Goal: Information Seeking & Learning: Find specific page/section

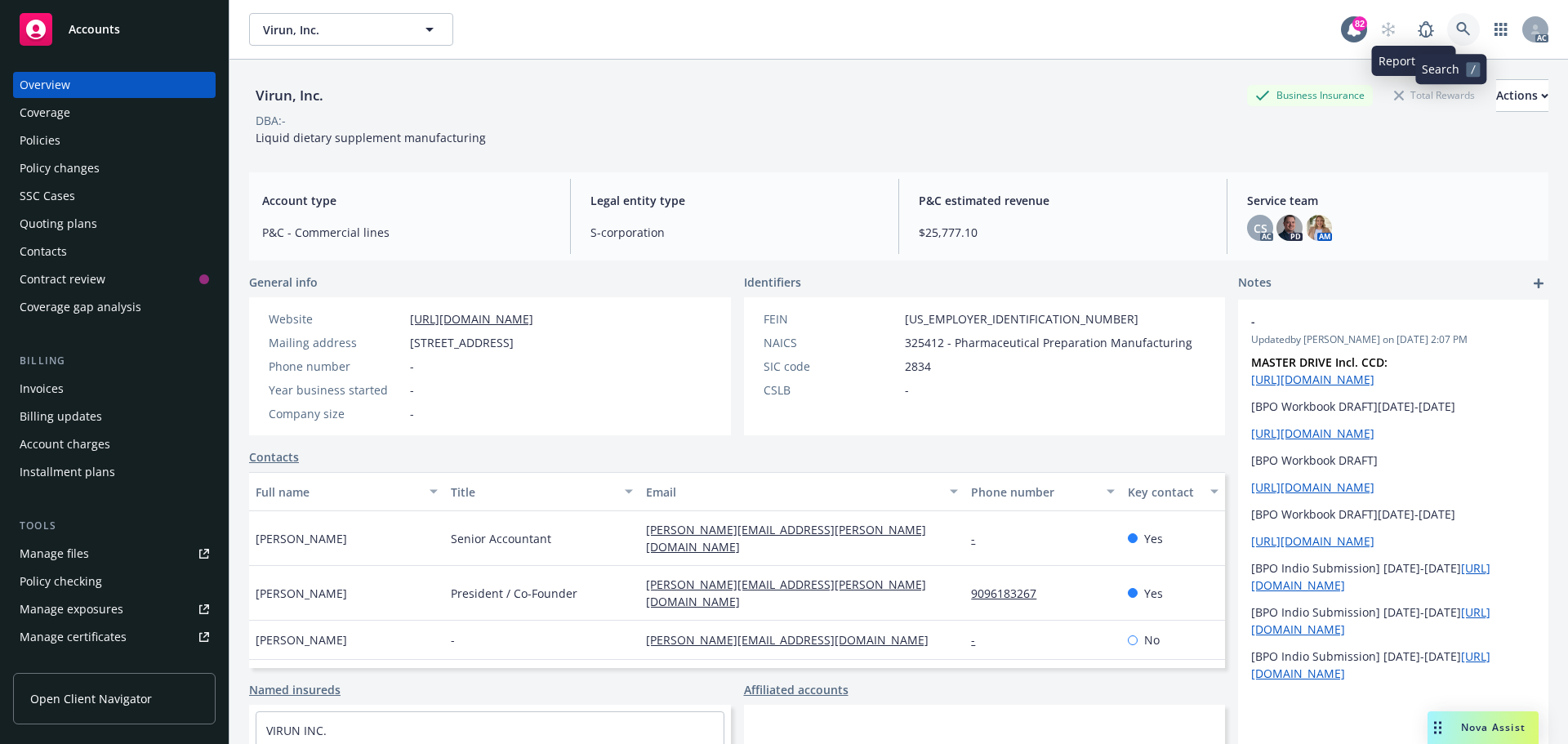
click at [1447, 22] on link at bounding box center [1464, 29] width 33 height 33
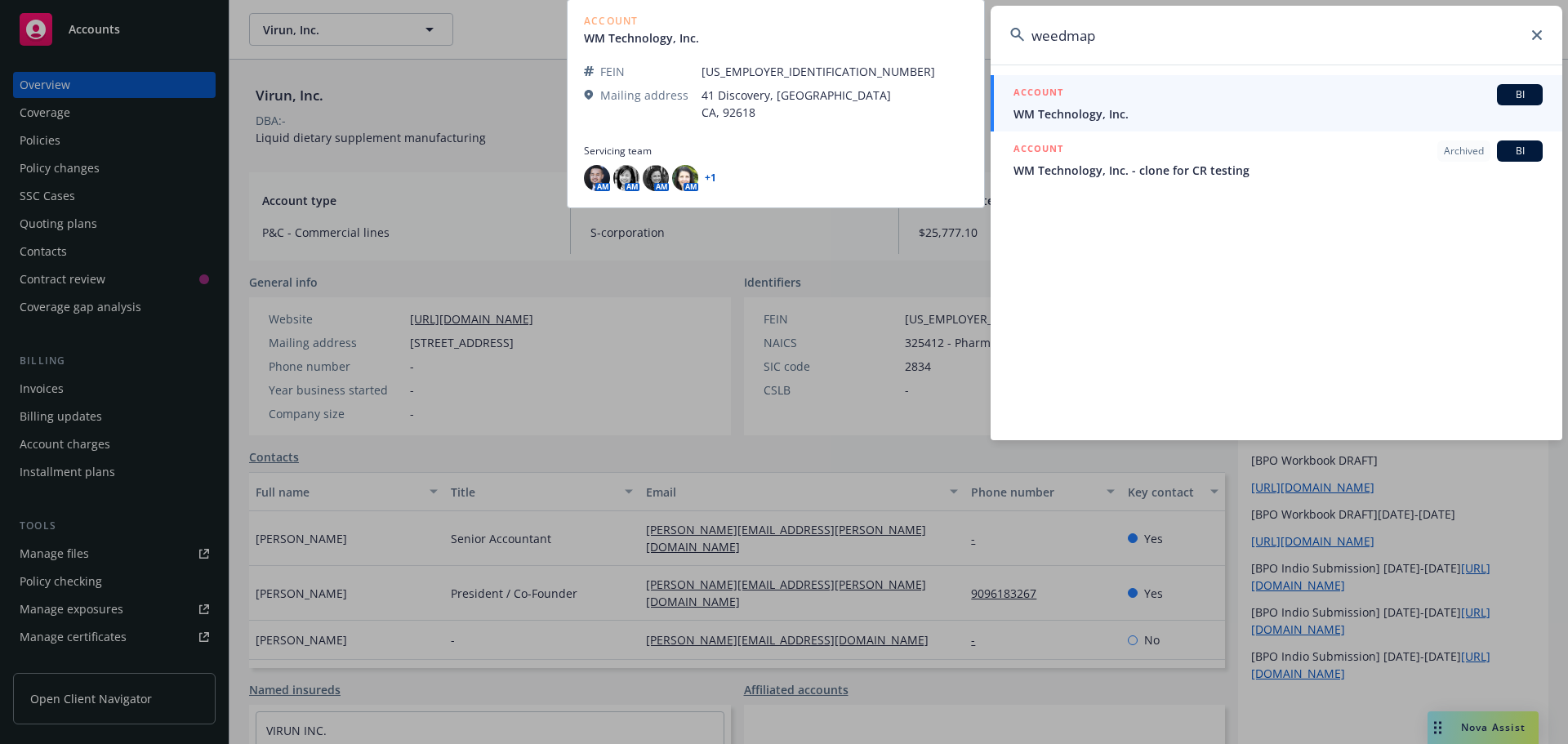
type input "weedmap"
click at [1136, 102] on div "ACCOUNT BI" at bounding box center [1278, 95] width 529 height 22
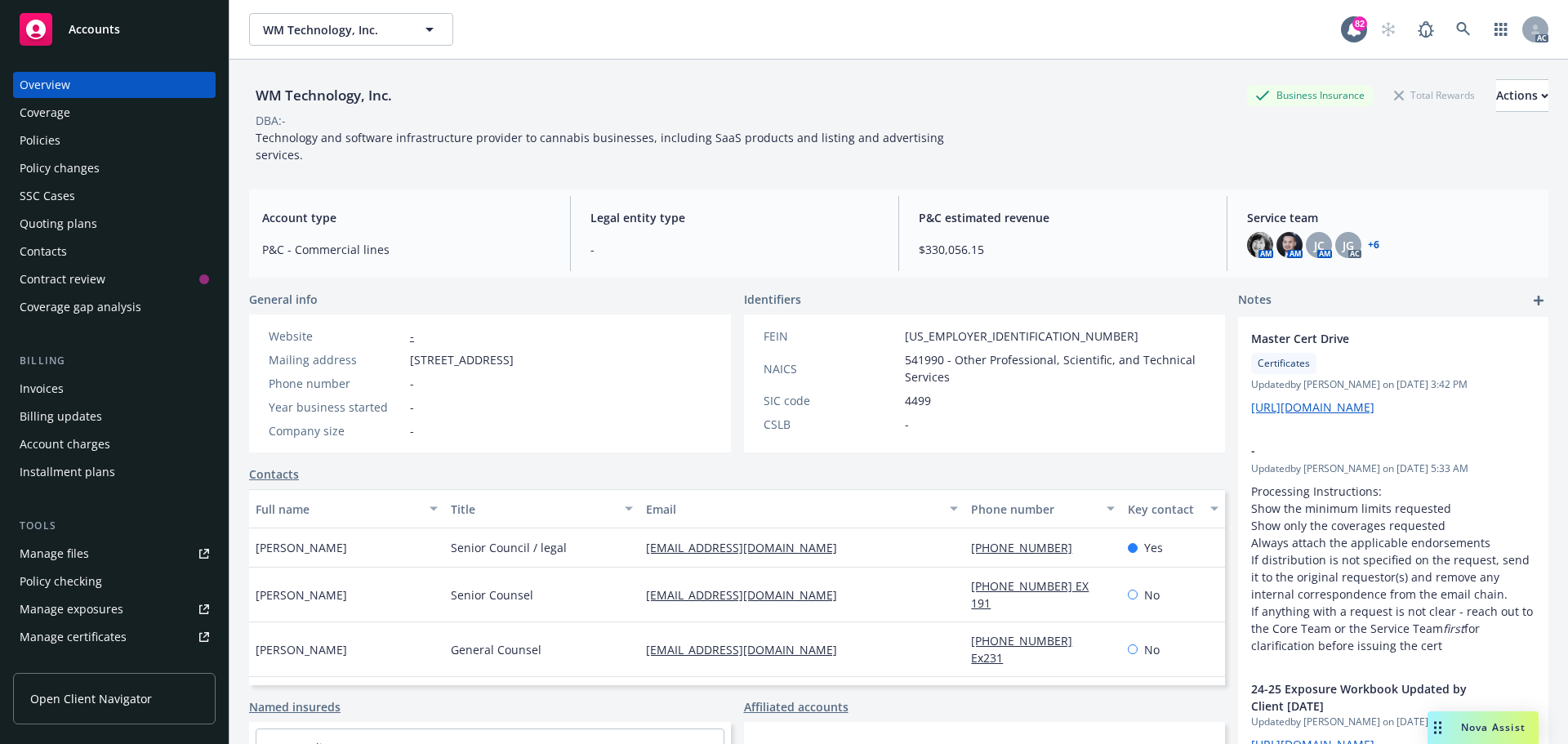
click at [67, 140] on div "Policies" at bounding box center [115, 141] width 190 height 26
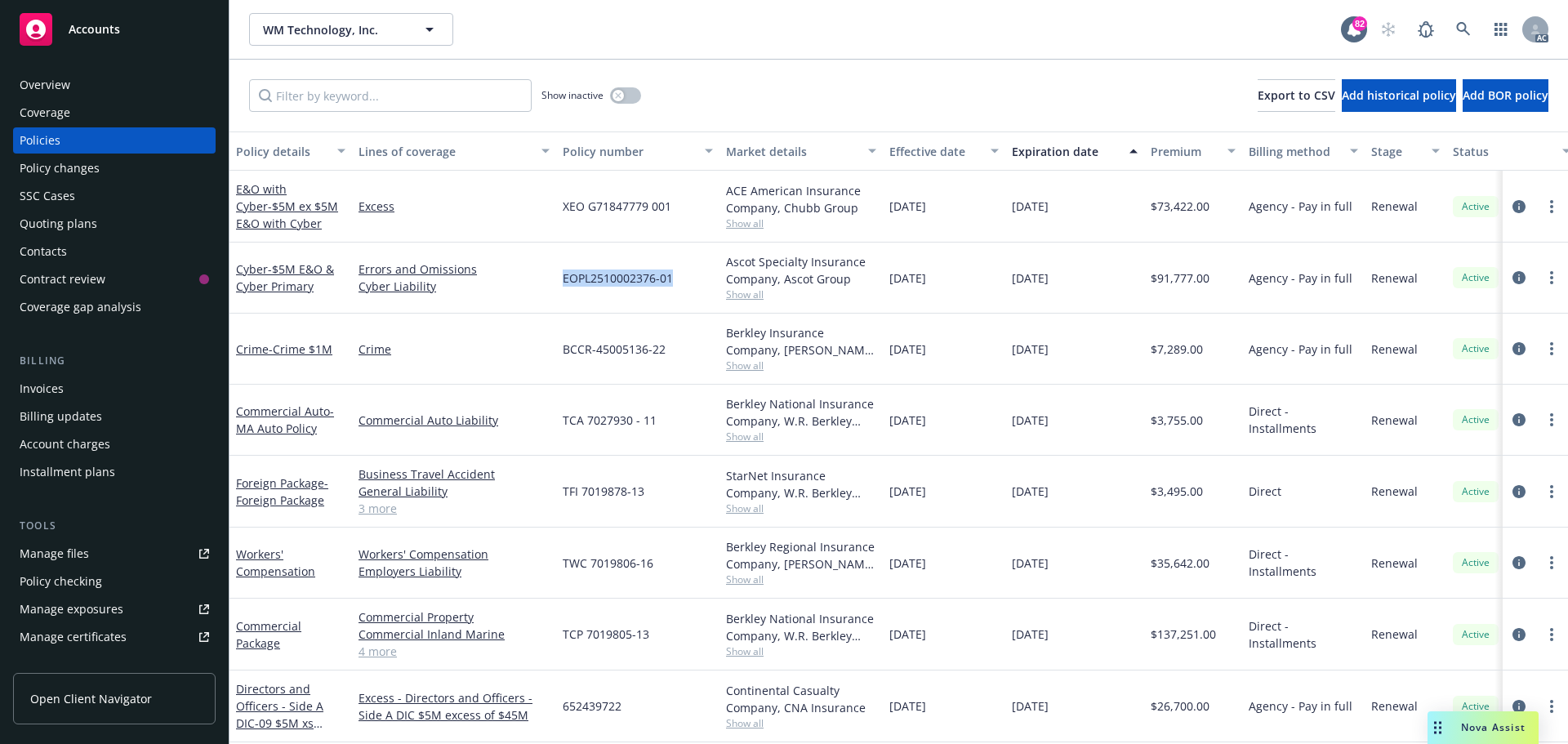
drag, startPoint x: 672, startPoint y: 278, endPoint x: 565, endPoint y: 279, distance: 107.0
click at [565, 279] on span "EOPL2510002376-01" at bounding box center [618, 278] width 110 height 17
copy span "EOPL2510002376-01"
click at [757, 295] on span "Show all" at bounding box center [801, 294] width 150 height 14
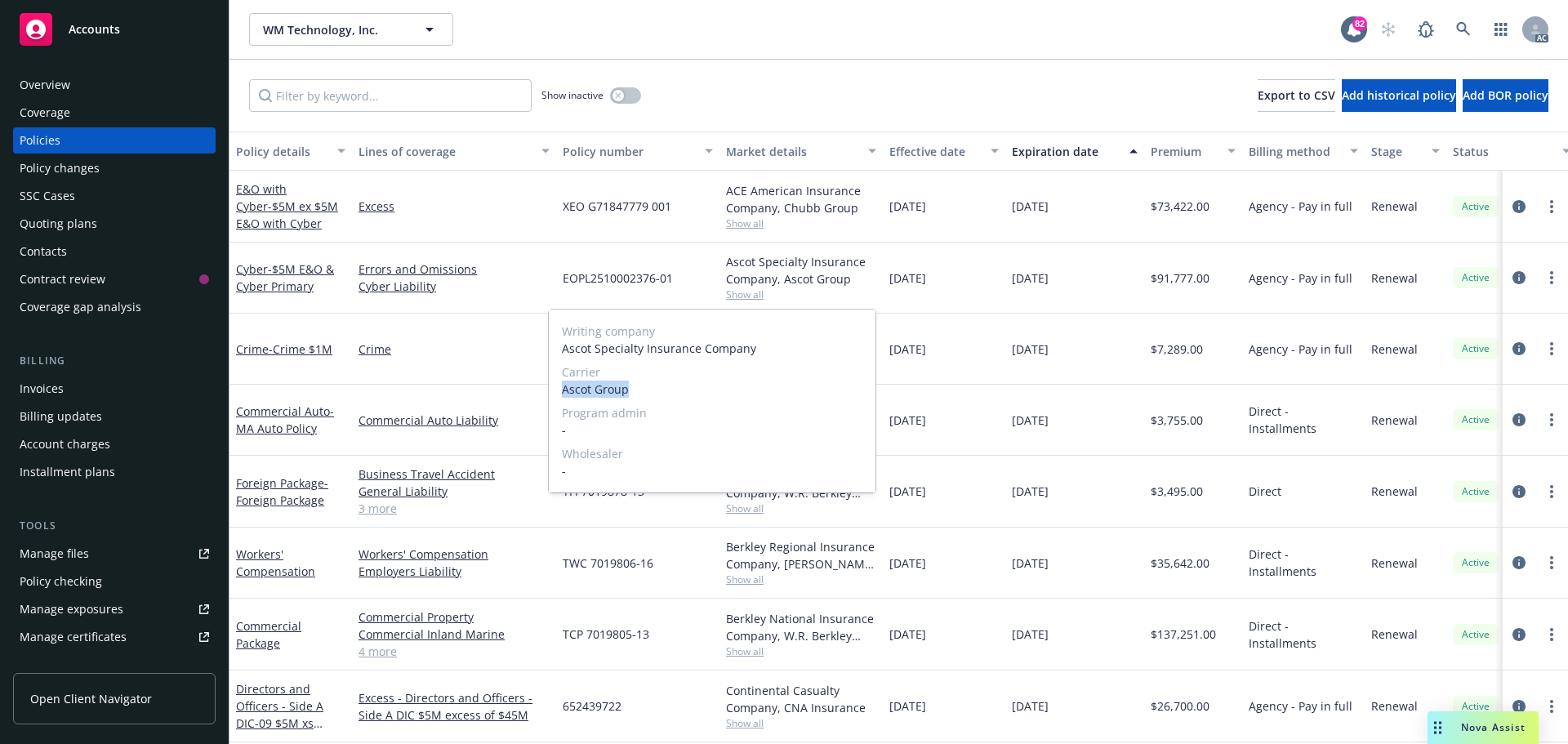
drag, startPoint x: 629, startPoint y: 390, endPoint x: 559, endPoint y: 393, distance: 70.1
click at [559, 393] on div "Writing company Ascot Specialty Insurance Company Carrier Ascot Group Program a…" at bounding box center [712, 401] width 327 height 183
copy span "Ascot Group"
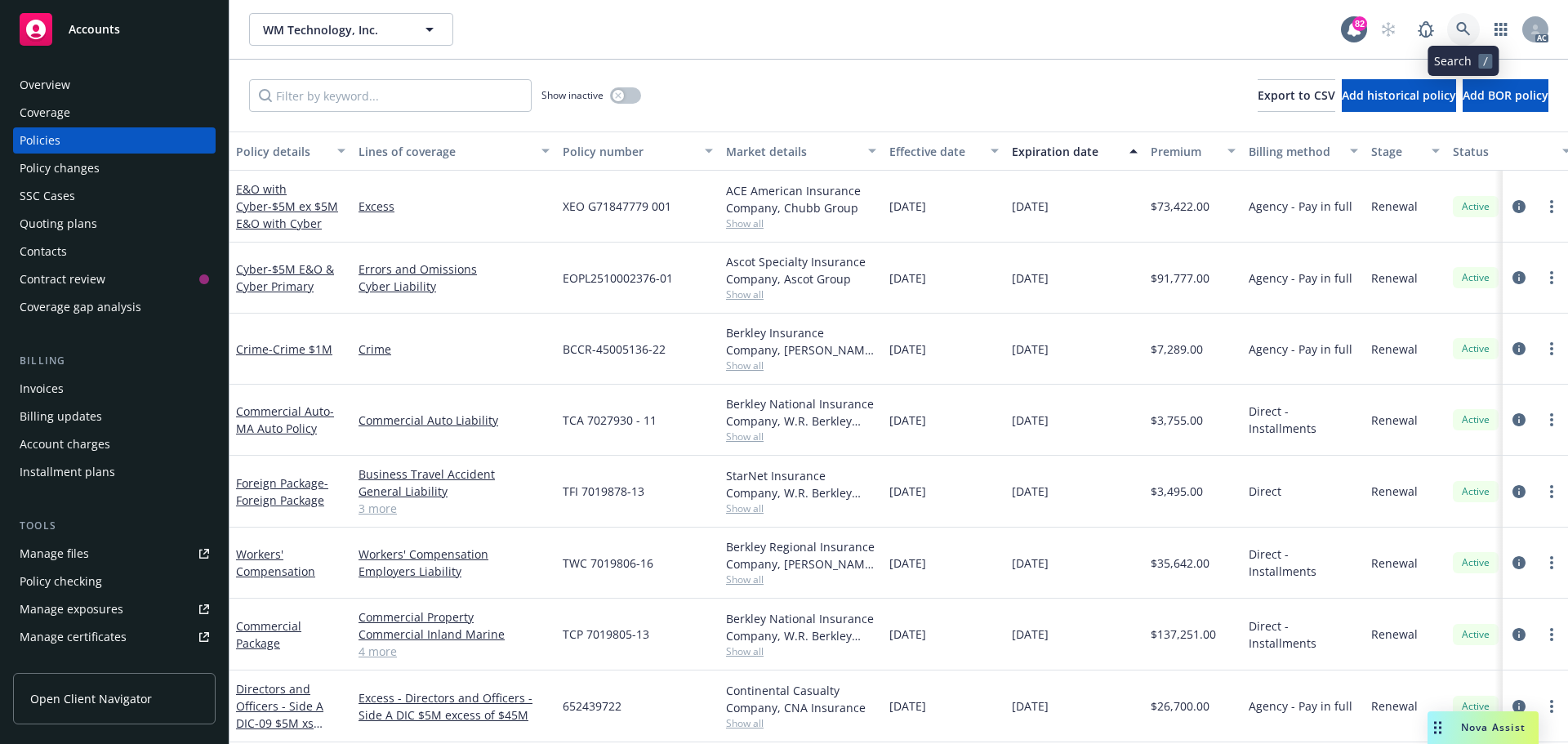
click at [1471, 26] on link at bounding box center [1464, 29] width 33 height 33
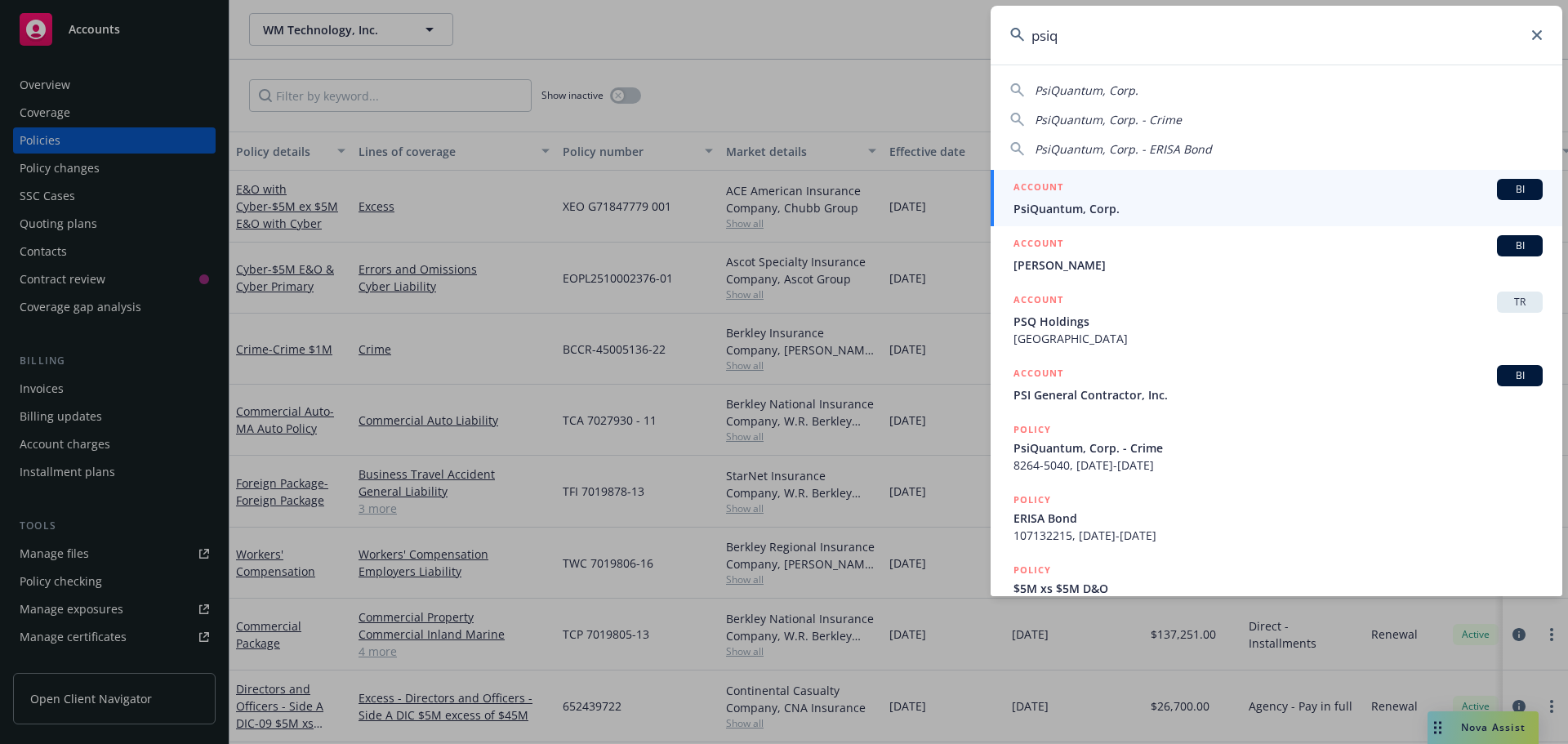
type input "psiq"
click at [1184, 203] on span "PsiQuantum, Corp." at bounding box center [1278, 209] width 529 height 17
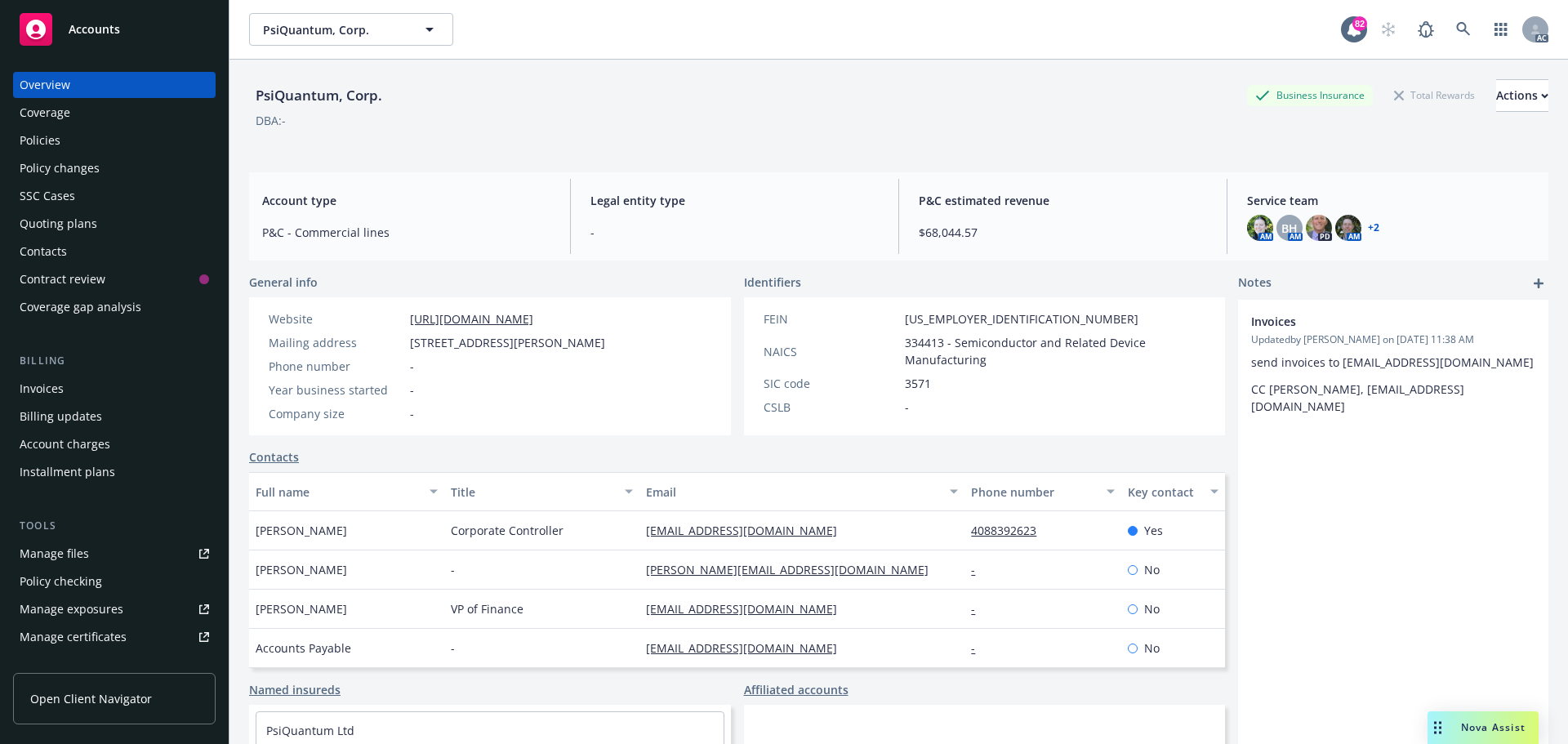
click at [96, 143] on div "Policies" at bounding box center [115, 141] width 190 height 26
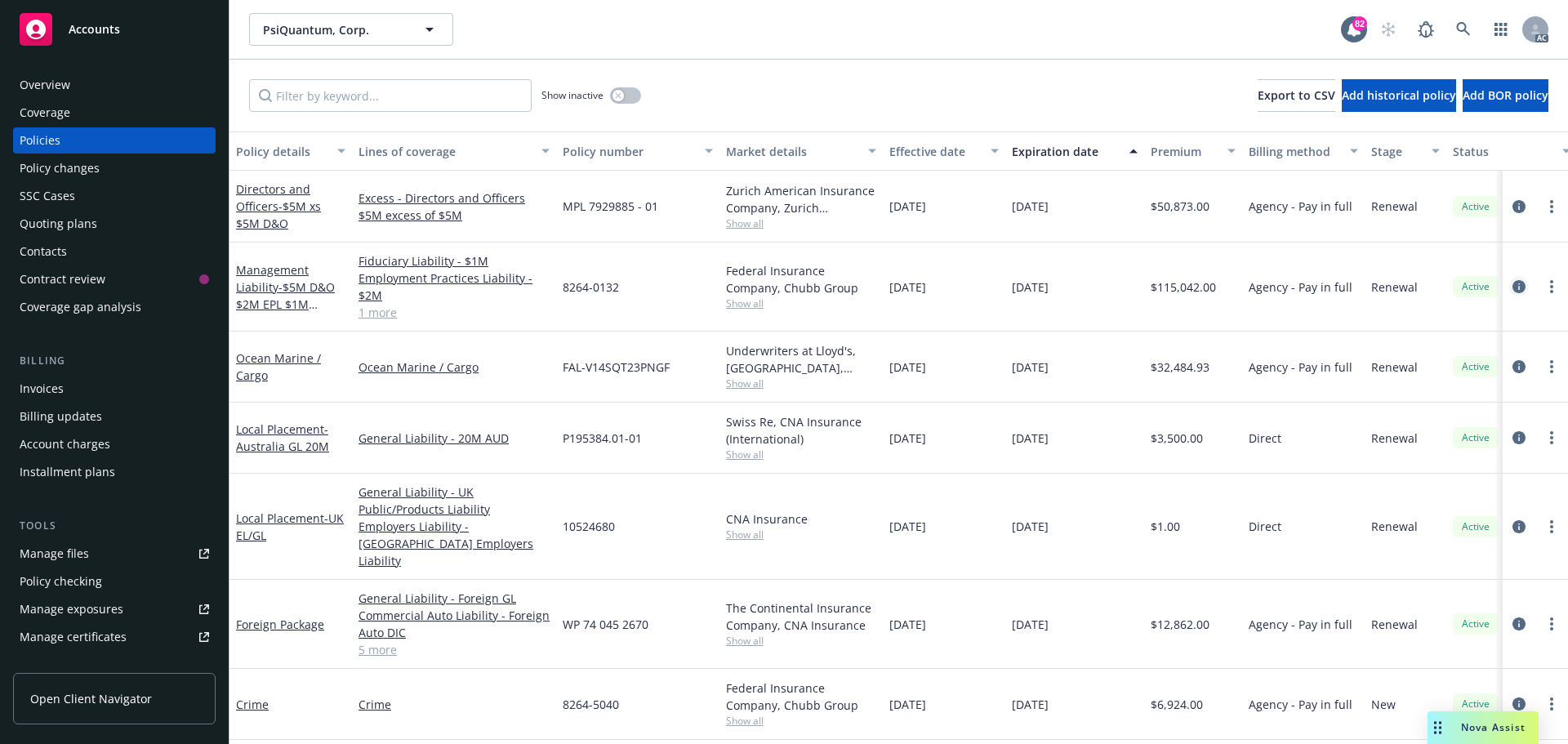
click at [1512, 290] on icon "circleInformation" at bounding box center [1518, 286] width 13 height 13
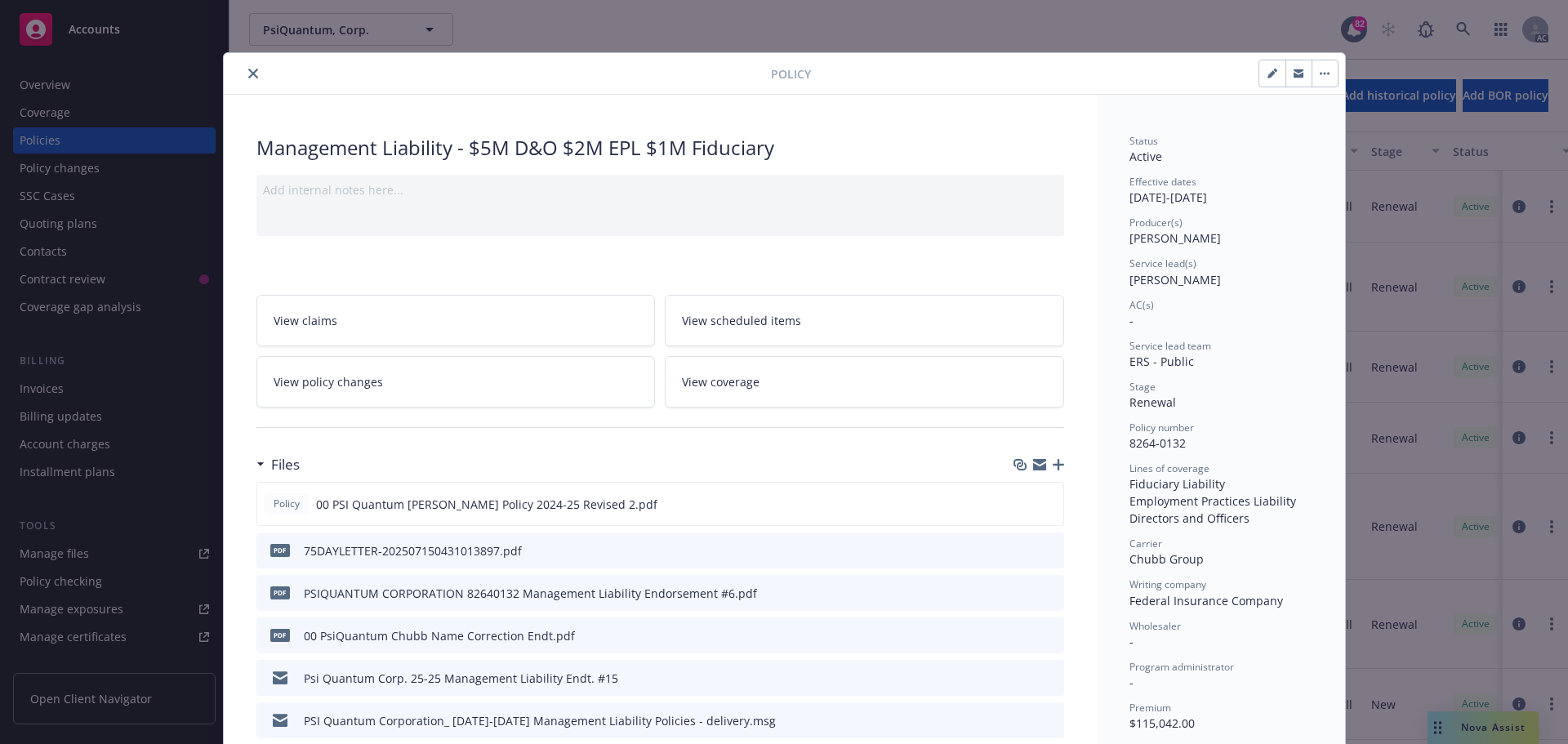
click at [248, 71] on icon "close" at bounding box center [253, 73] width 9 height 9
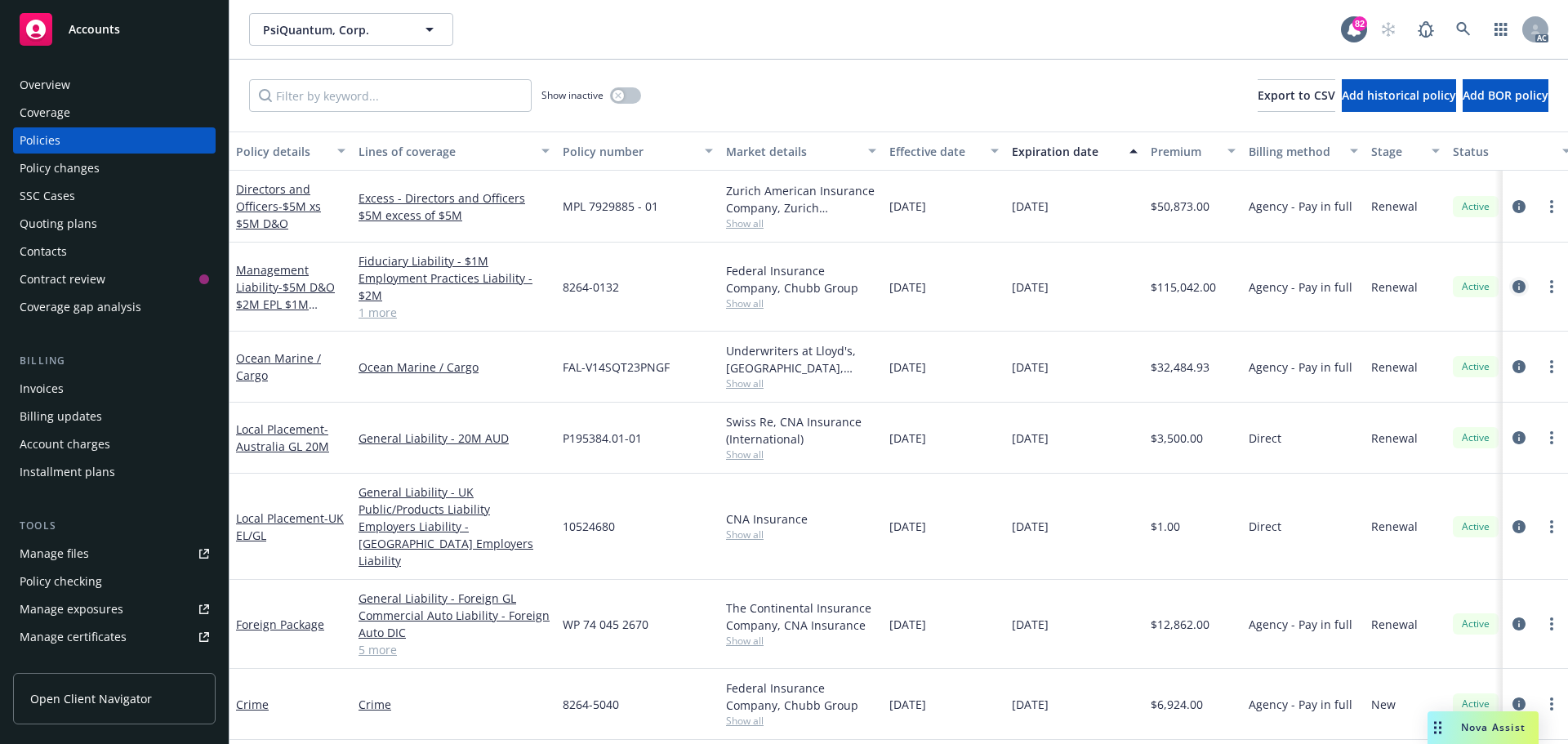
click at [1512, 284] on icon "circleInformation" at bounding box center [1518, 286] width 13 height 13
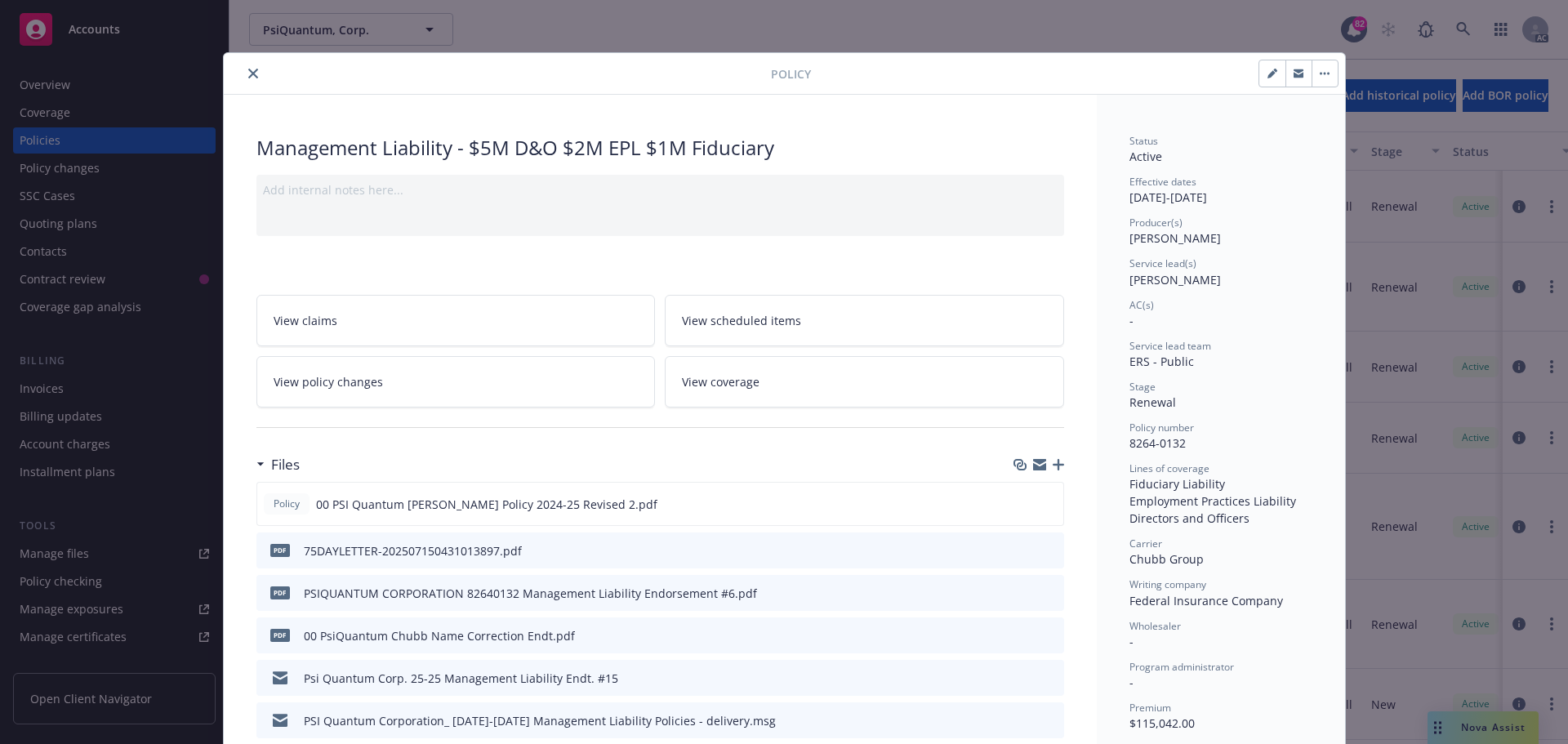
scroll to position [49, 0]
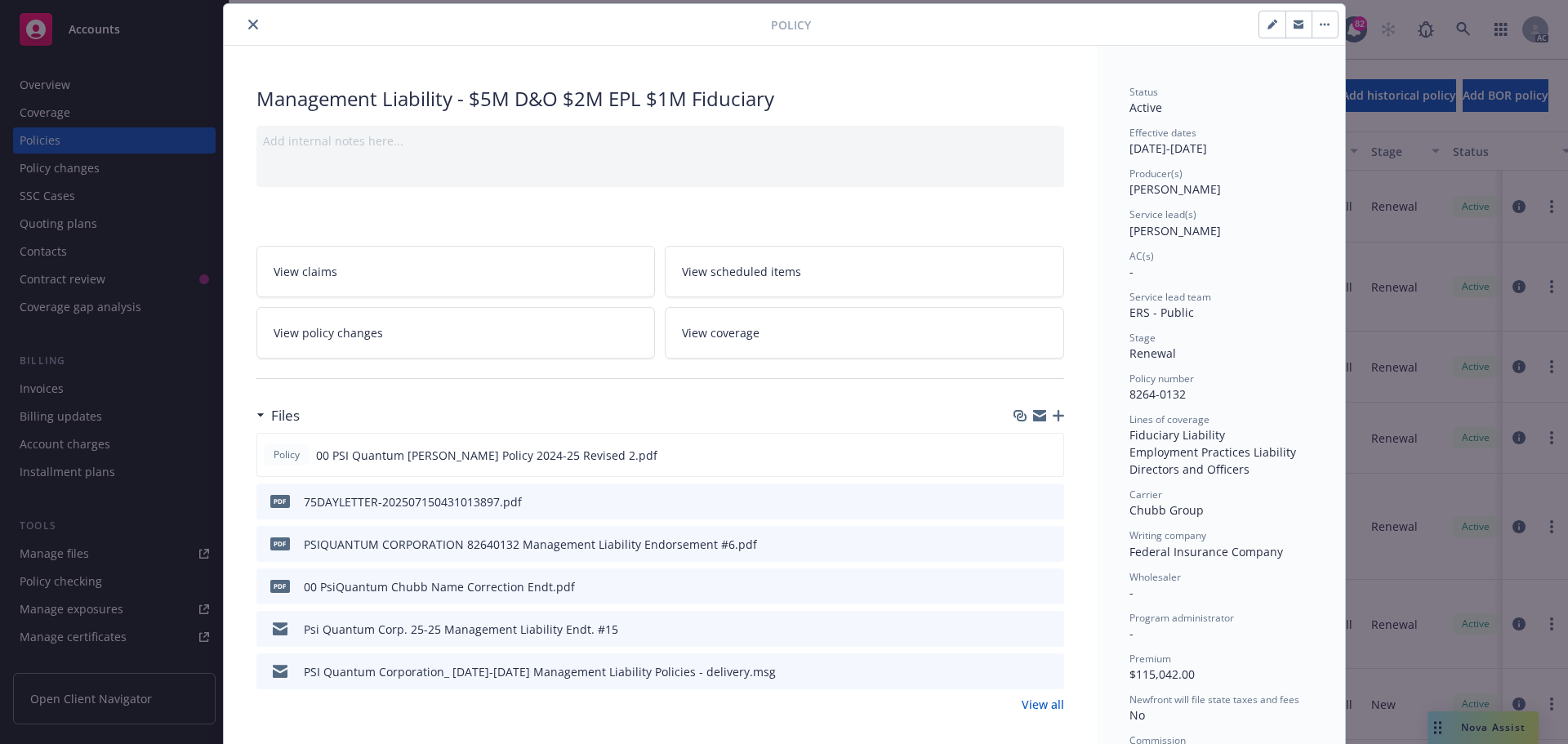
click at [251, 27] on icon "close" at bounding box center [253, 24] width 9 height 9
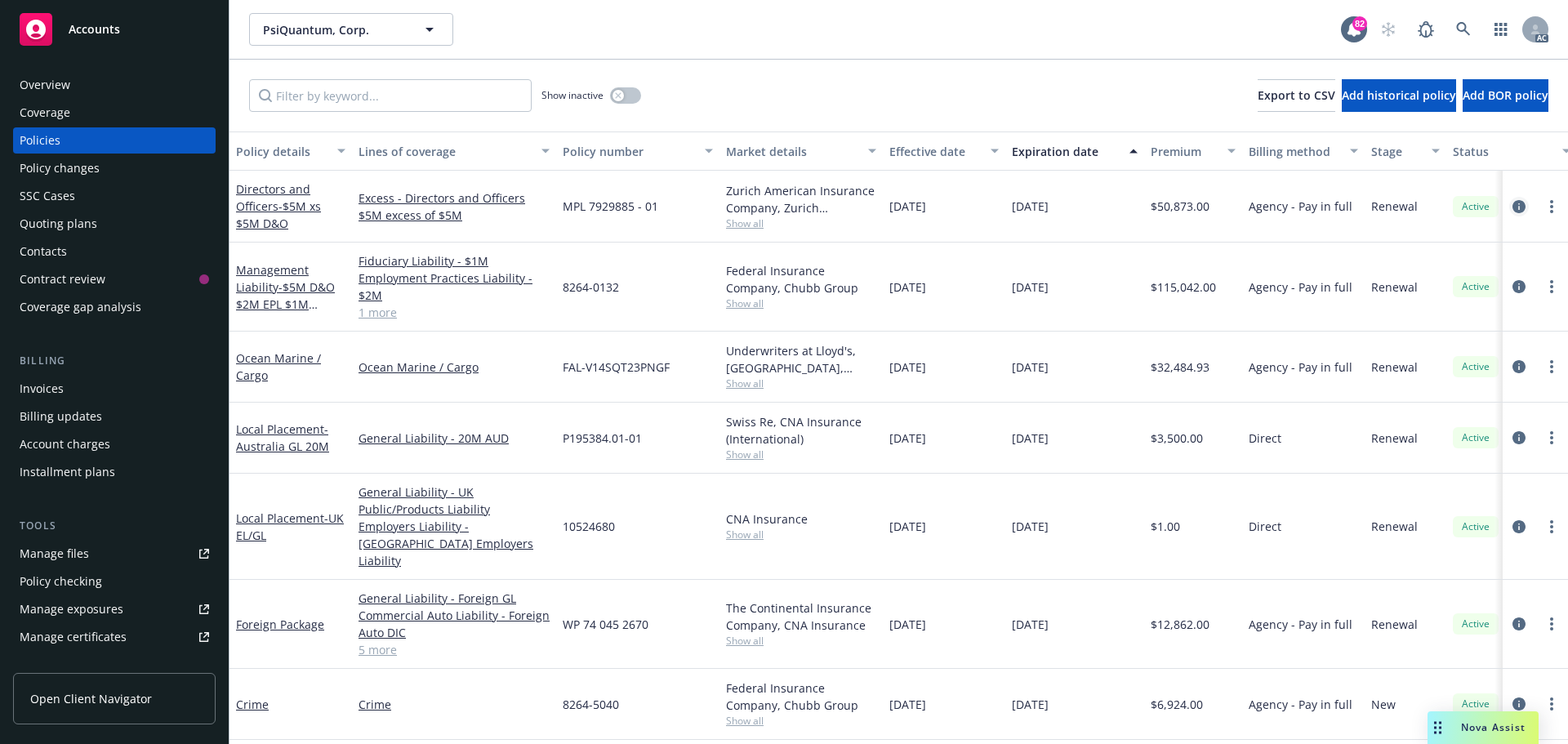
click at [1512, 202] on icon "circleInformation" at bounding box center [1518, 206] width 13 height 13
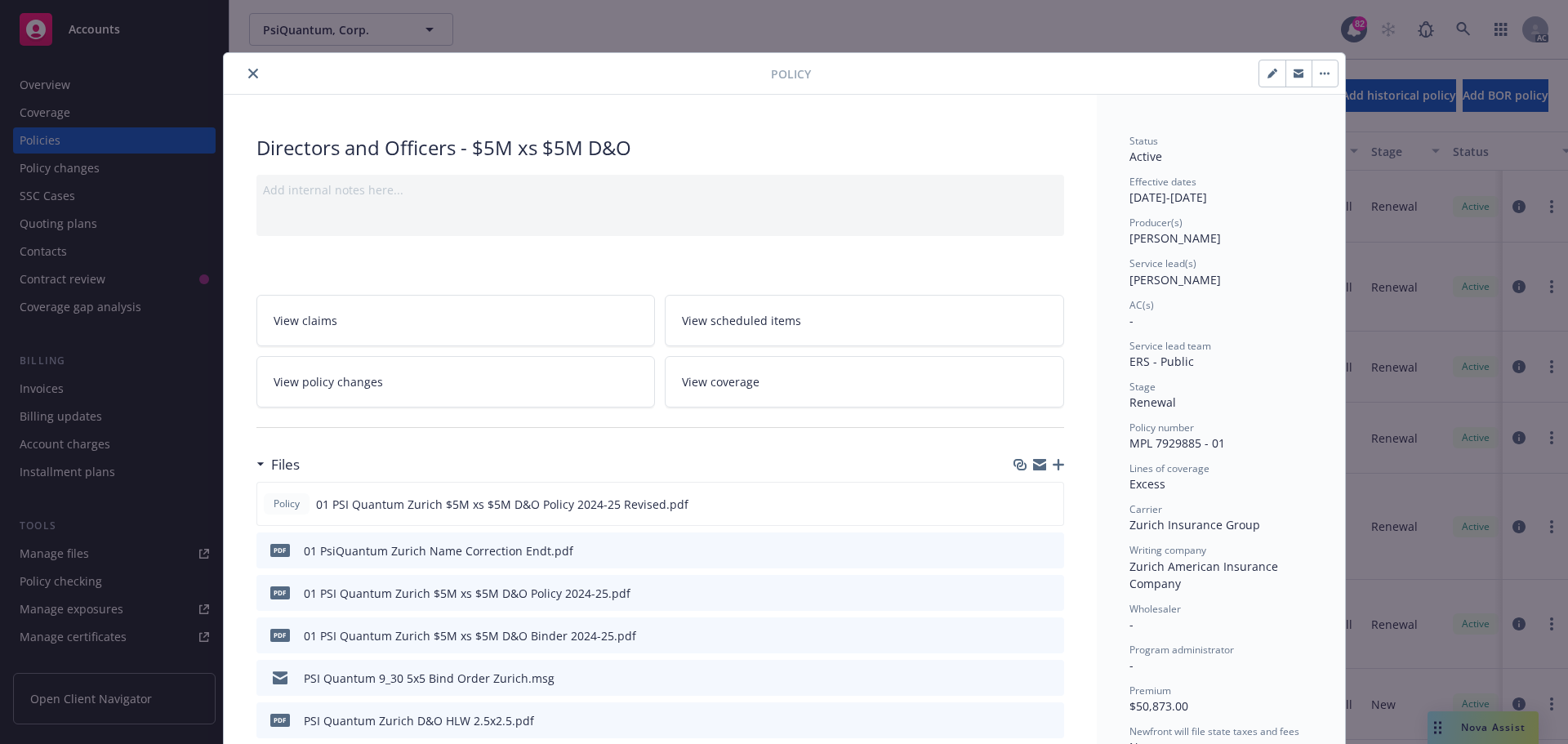
drag, startPoint x: 244, startPoint y: 68, endPoint x: 268, endPoint y: 67, distance: 24.0
click at [246, 68] on button "close" at bounding box center [253, 73] width 20 height 20
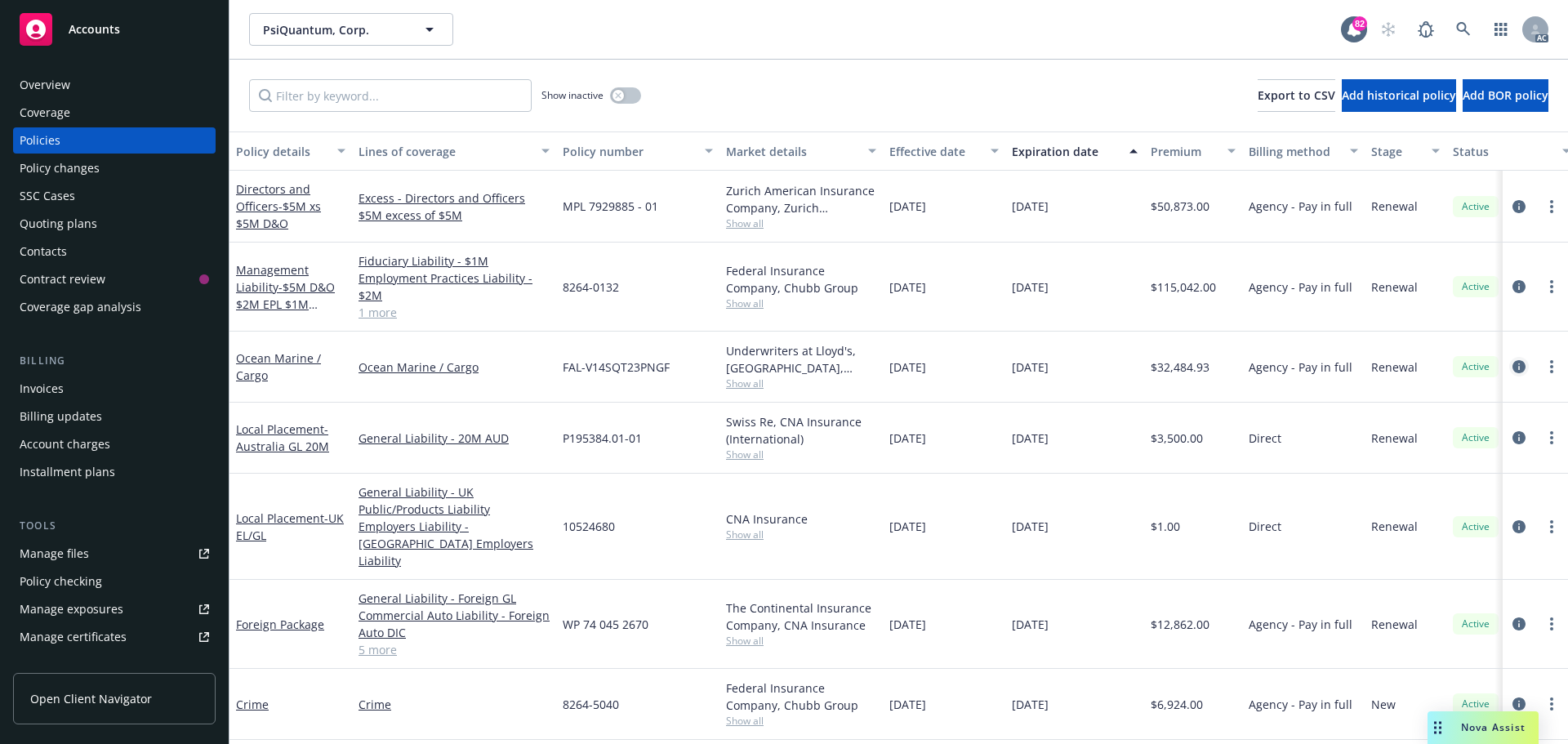
click at [1512, 366] on icon "circleInformation" at bounding box center [1518, 366] width 13 height 13
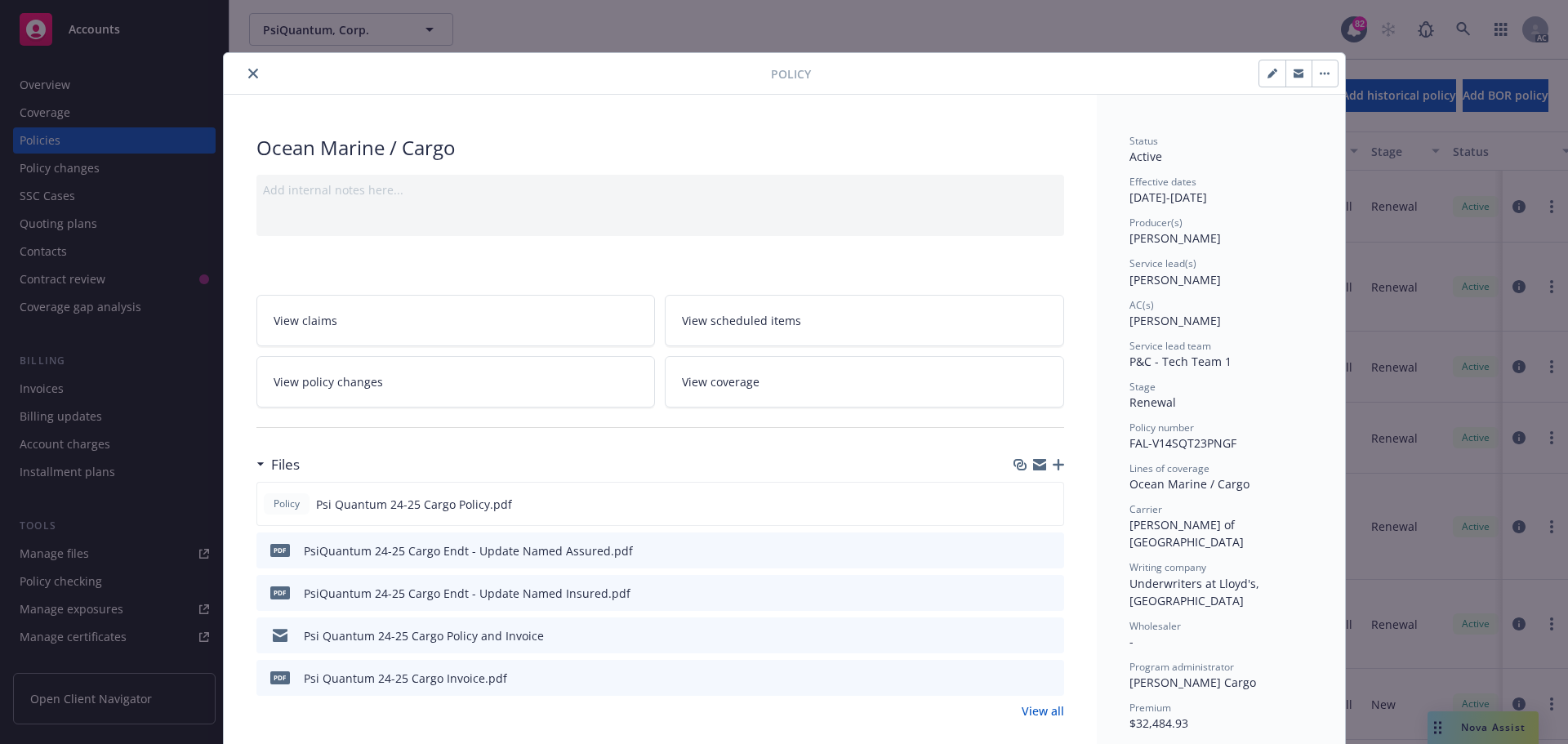
click at [248, 72] on icon "close" at bounding box center [253, 73] width 9 height 9
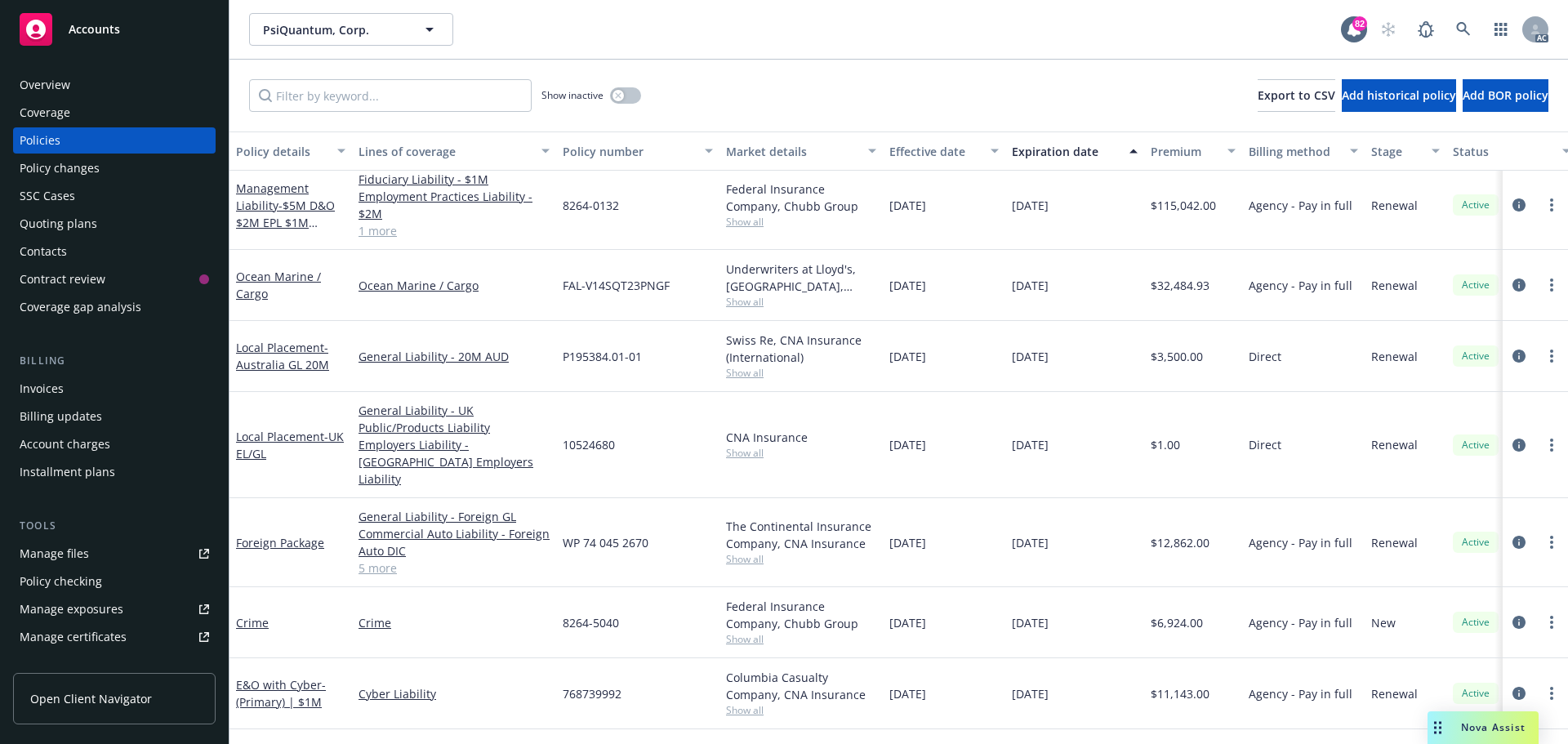
scroll to position [163, 0]
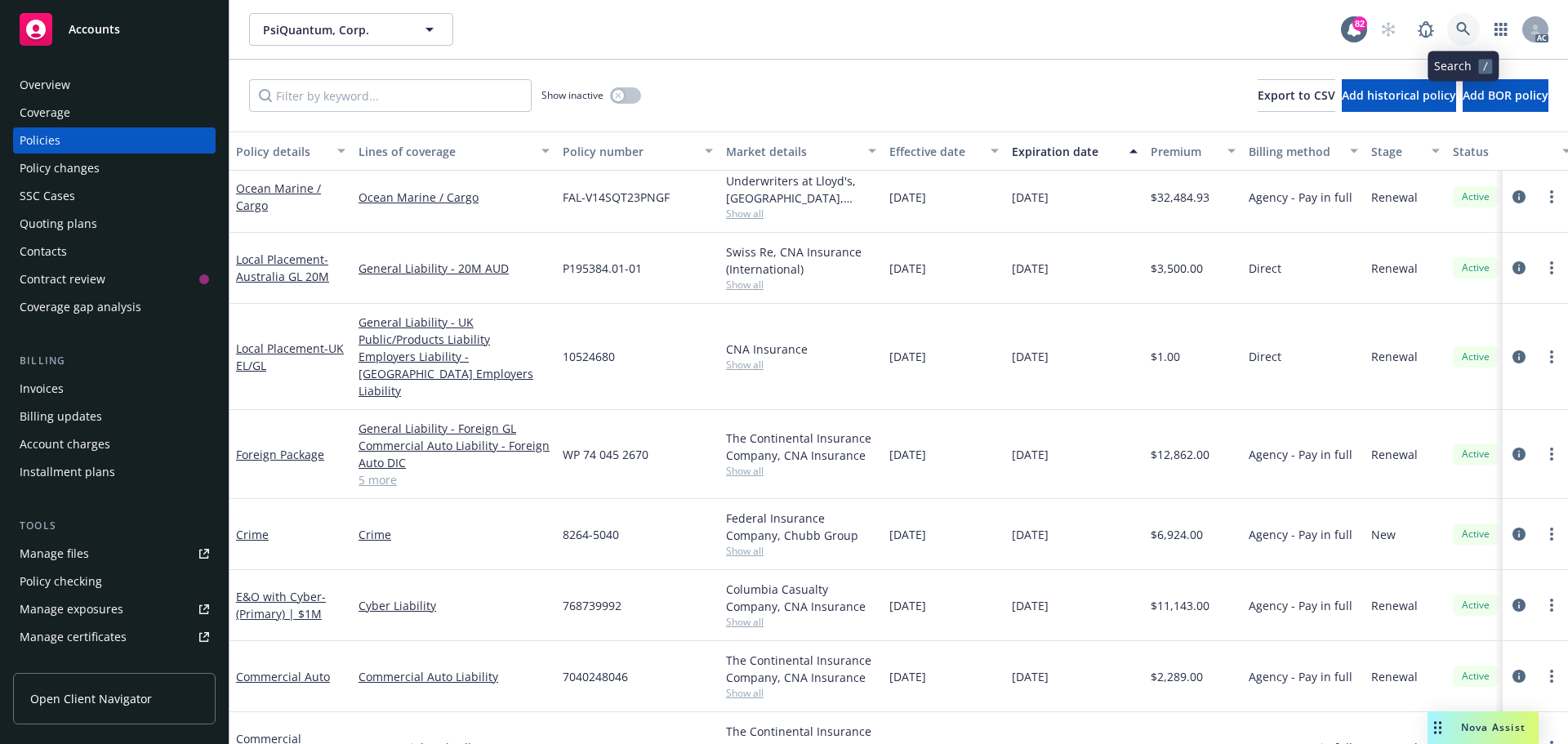
click at [1467, 24] on icon at bounding box center [1463, 29] width 15 height 15
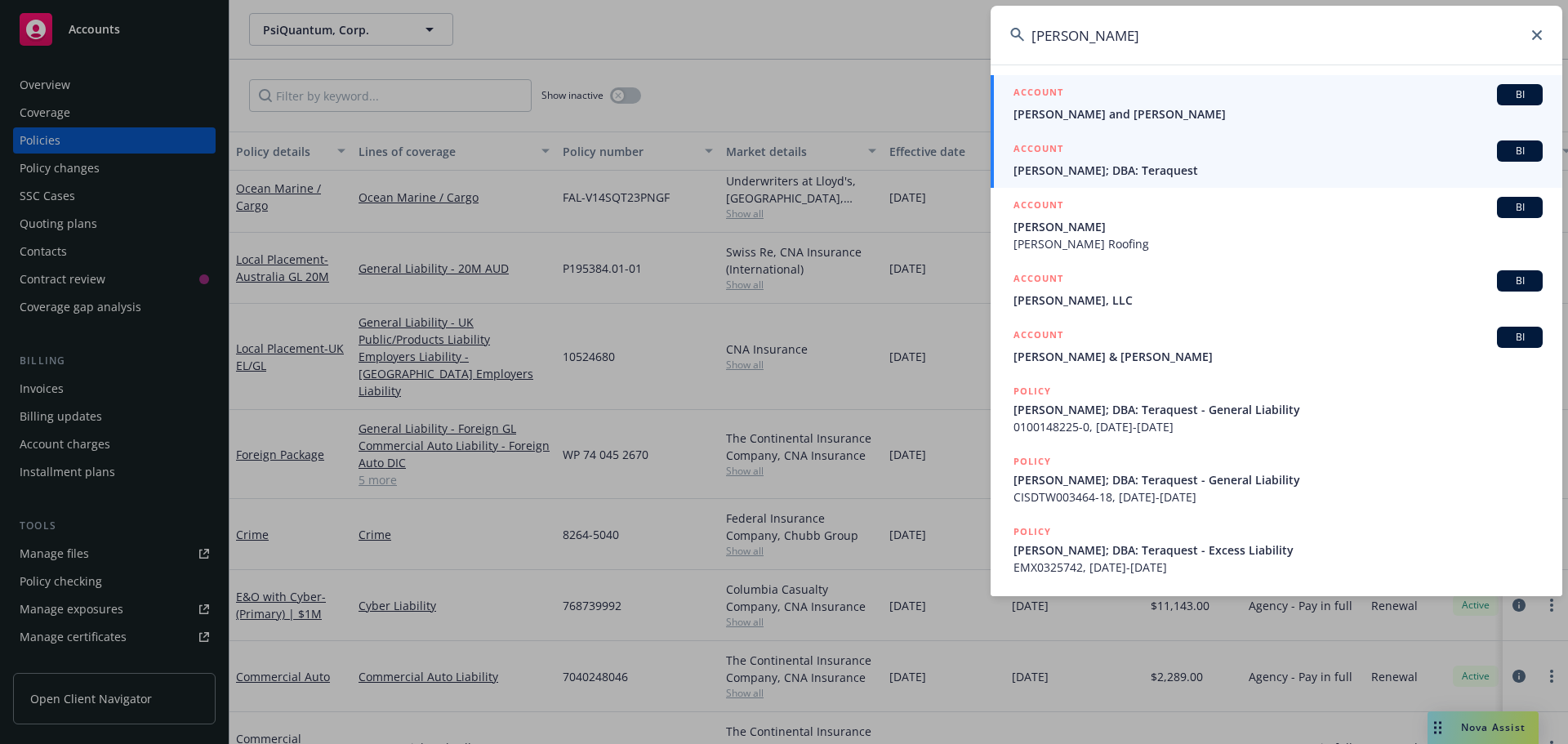
type input "[PERSON_NAME]"
click at [1200, 153] on div "ACCOUNT BI" at bounding box center [1278, 151] width 529 height 22
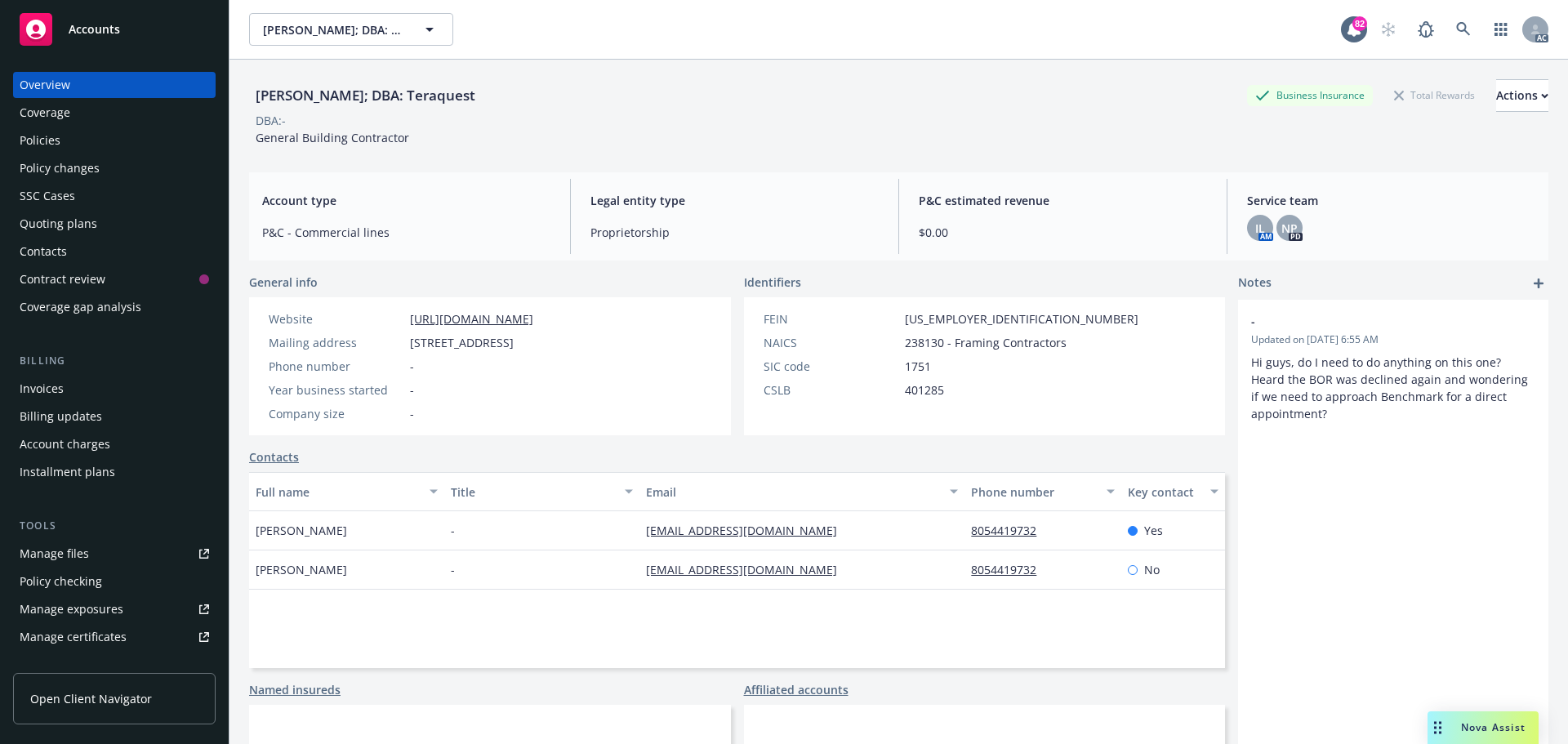
click at [84, 147] on div "Policies" at bounding box center [115, 141] width 190 height 26
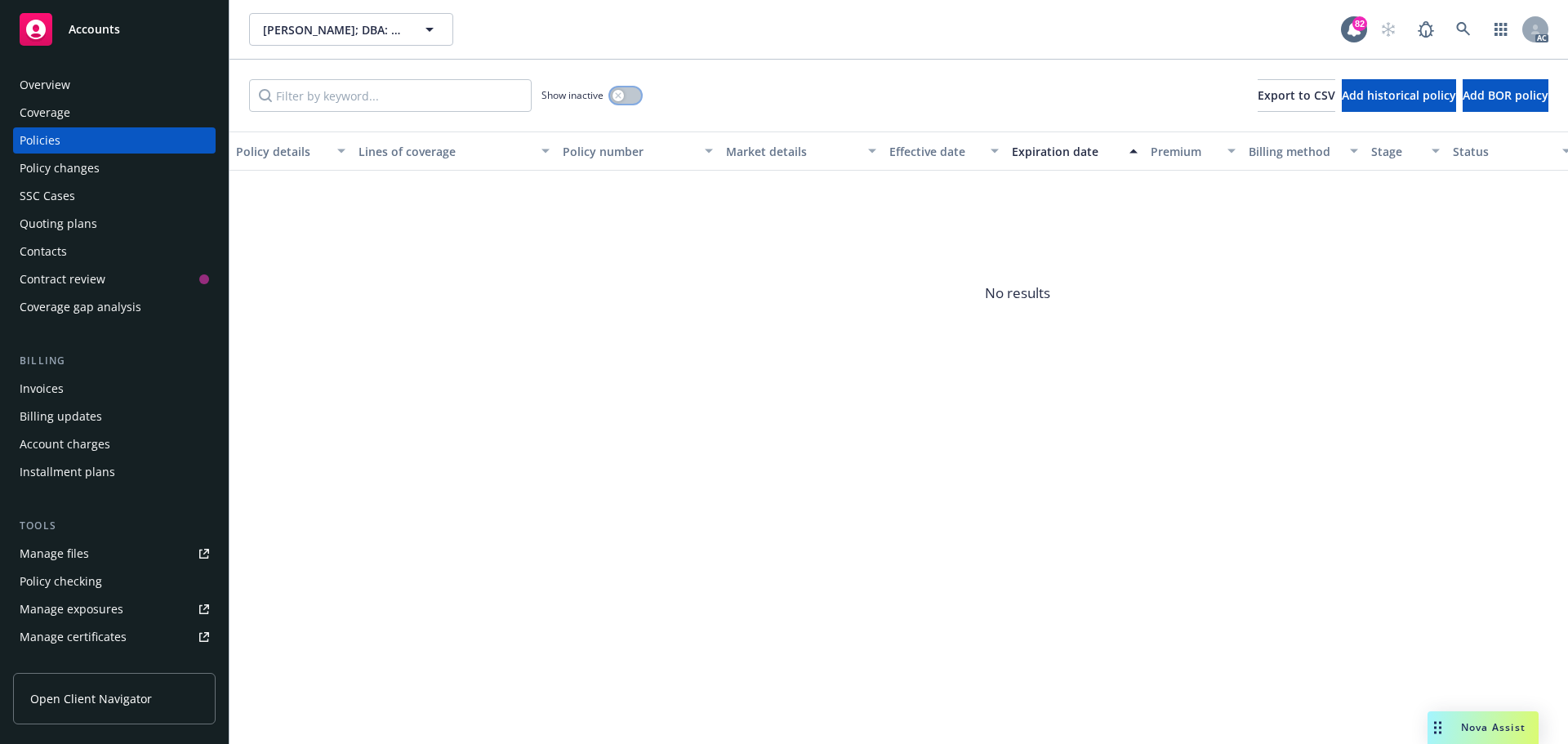
click at [629, 95] on button "button" at bounding box center [626, 95] width 31 height 16
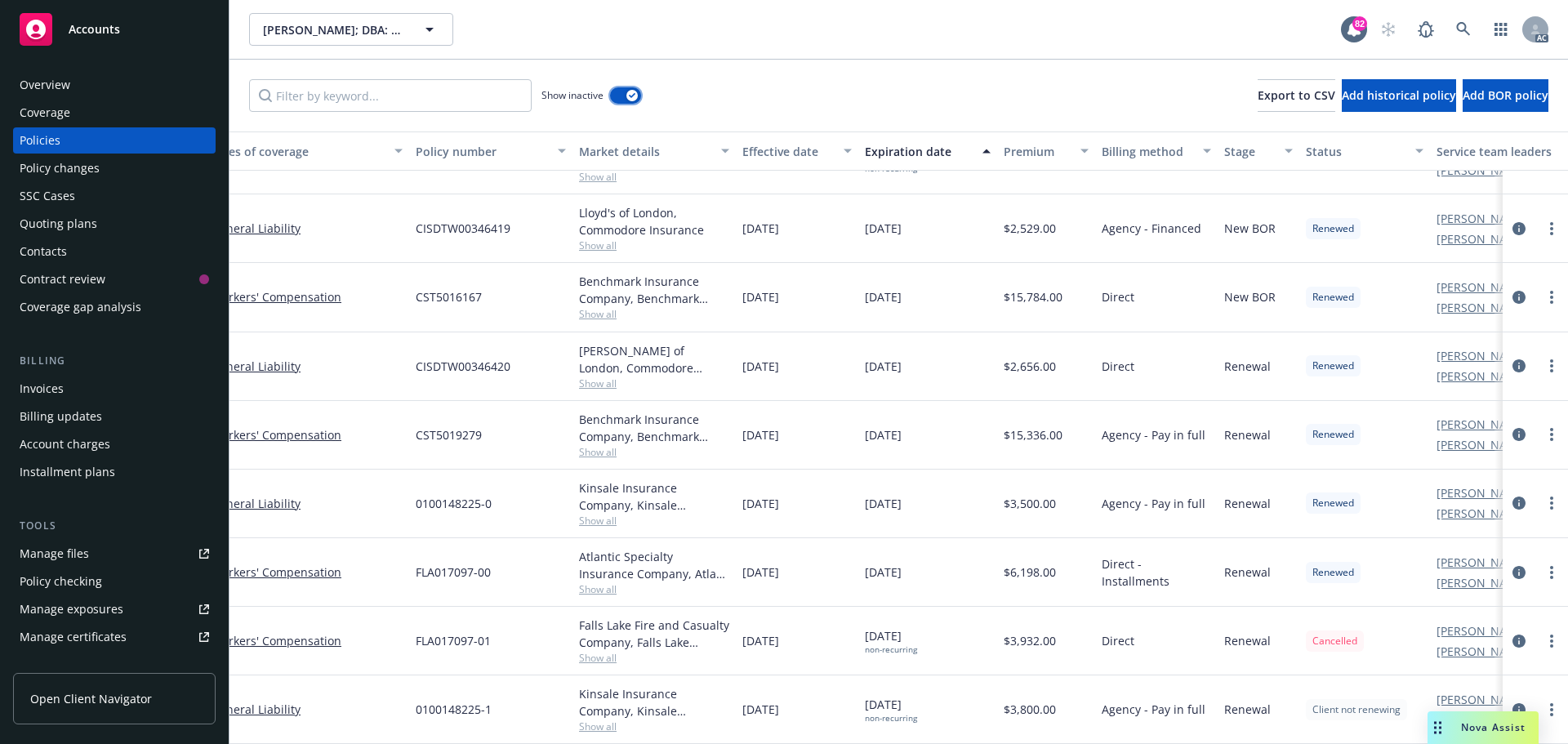
scroll to position [191, 0]
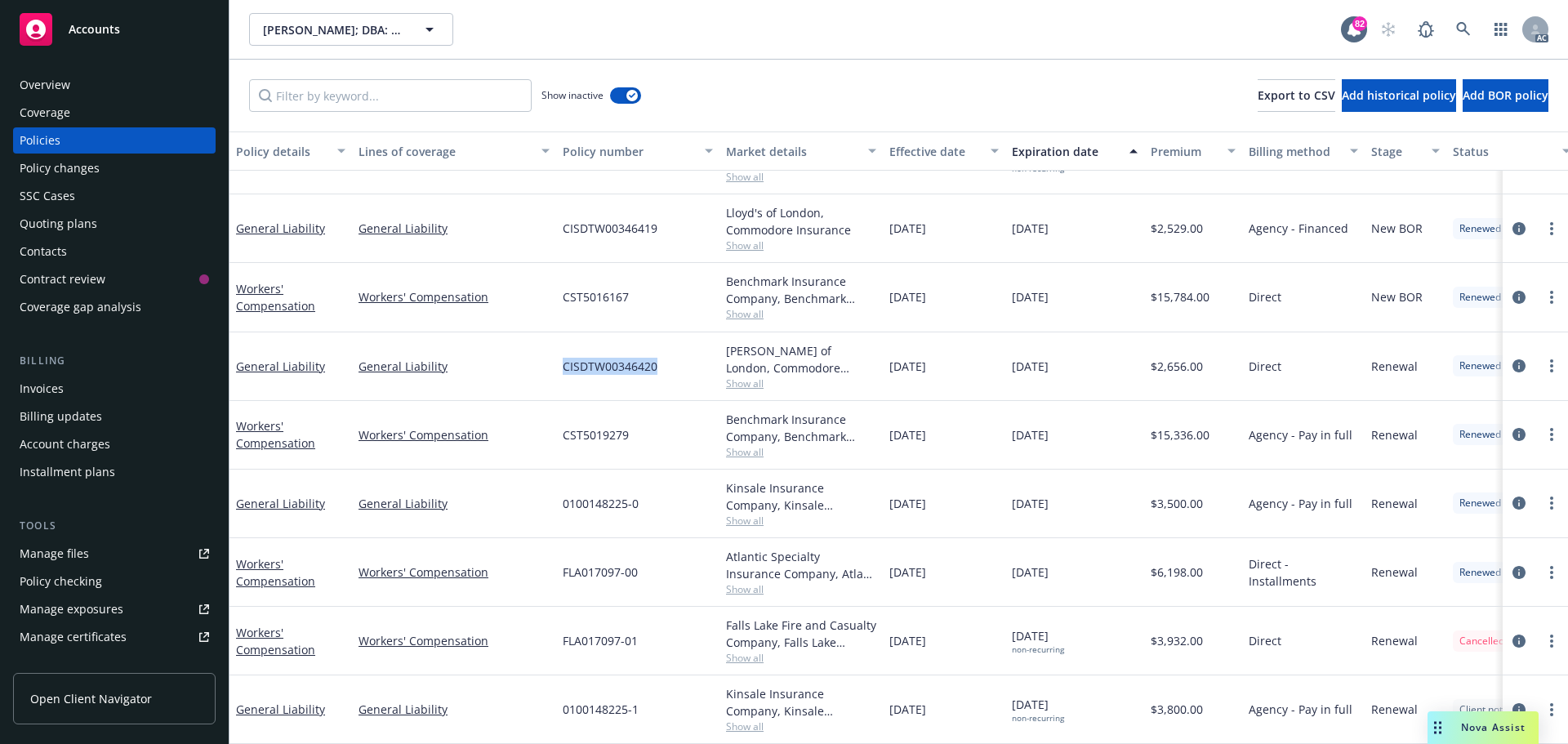
drag, startPoint x: 662, startPoint y: 355, endPoint x: 564, endPoint y: 356, distance: 98.0
click at [564, 356] on div "CISDTW00346420" at bounding box center [637, 367] width 163 height 69
copy span "CISDTW00346420"
click at [744, 377] on span "Show all" at bounding box center [801, 384] width 150 height 14
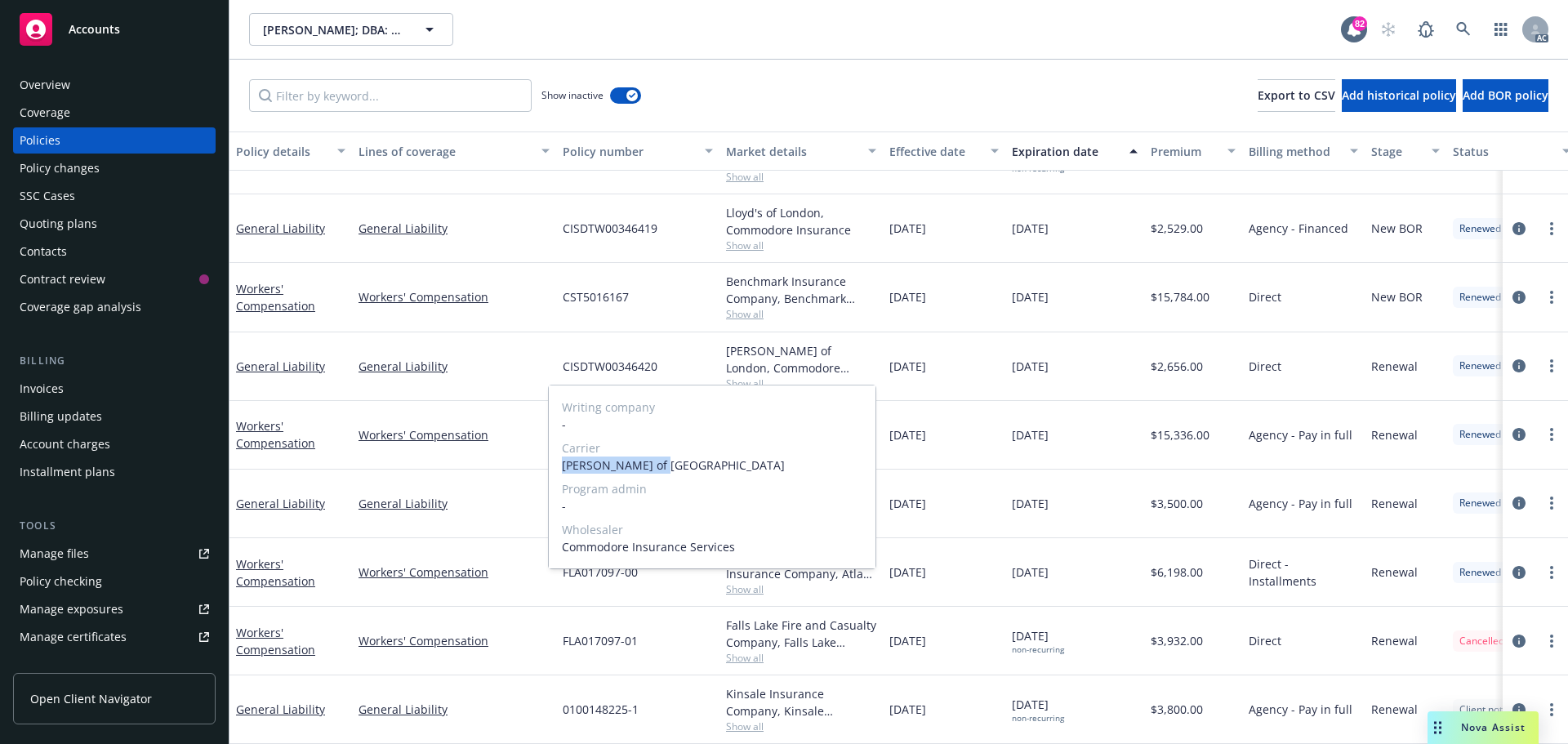
drag, startPoint x: 659, startPoint y: 460, endPoint x: 563, endPoint y: 472, distance: 96.7
click at [563, 472] on span "[PERSON_NAME] of [GEOGRAPHIC_DATA]" at bounding box center [712, 466] width 301 height 17
copy span "[PERSON_NAME] of [GEOGRAPHIC_DATA]"
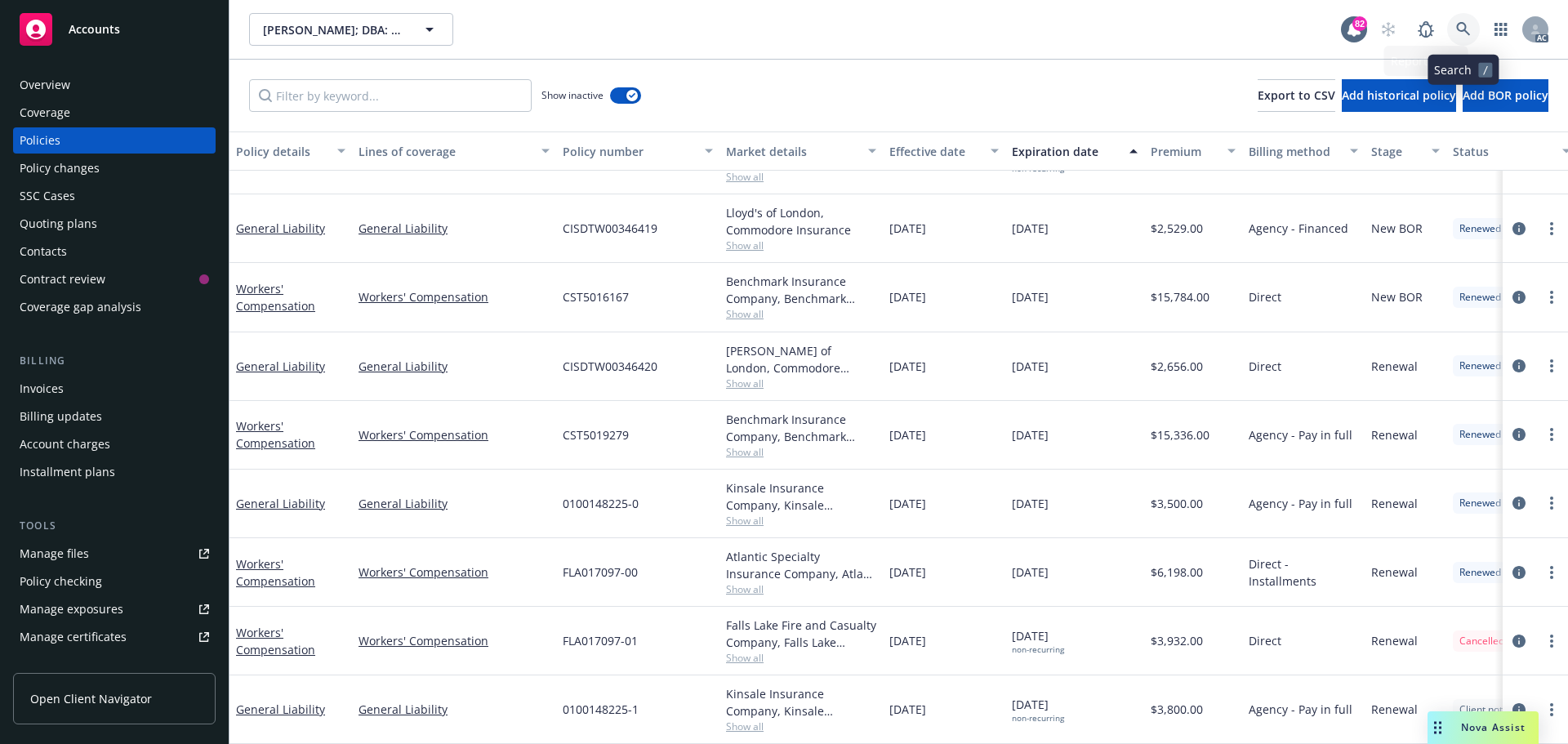
click at [1470, 28] on icon at bounding box center [1463, 29] width 15 height 15
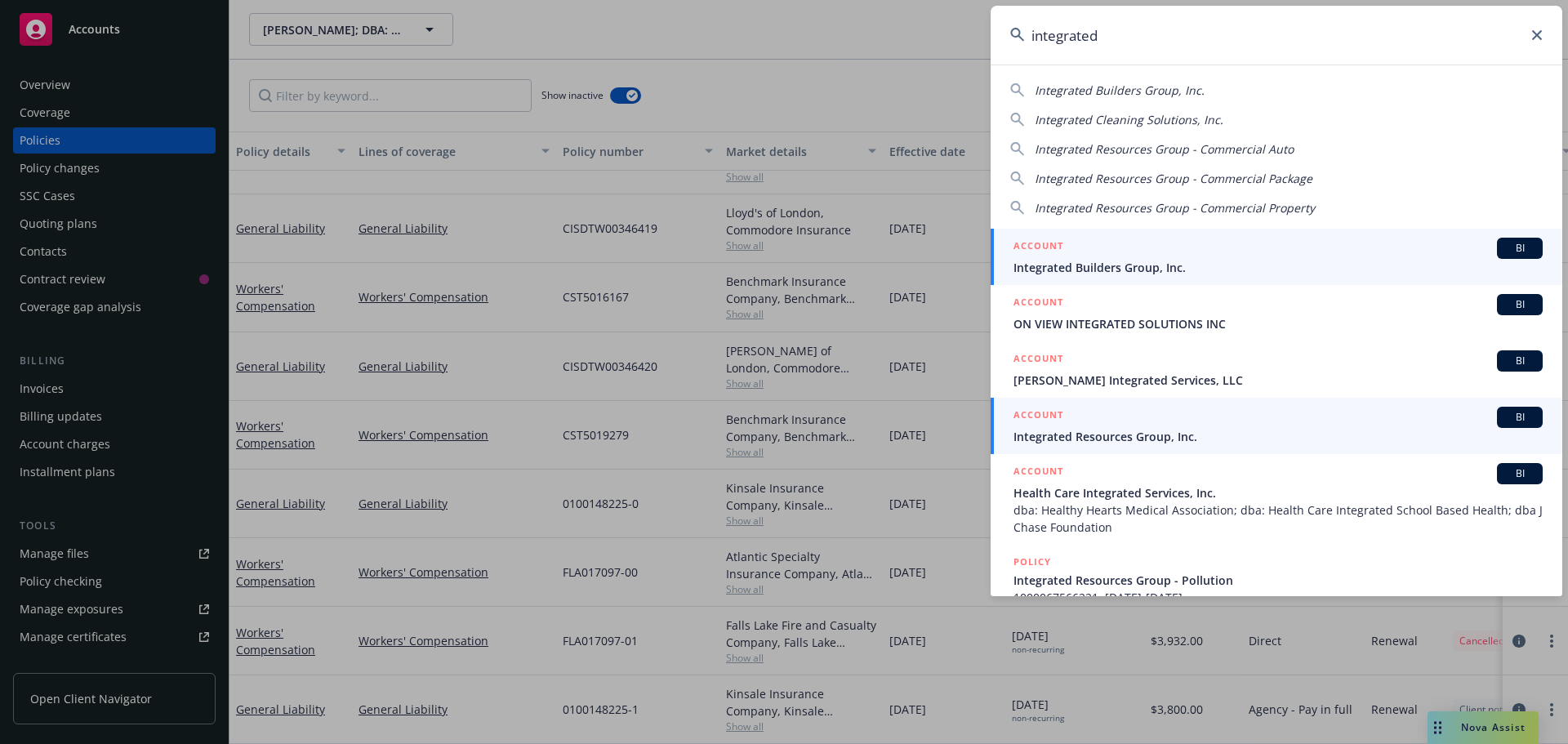
type input "integrated"
click at [1128, 422] on div "ACCOUNT BI" at bounding box center [1278, 417] width 529 height 22
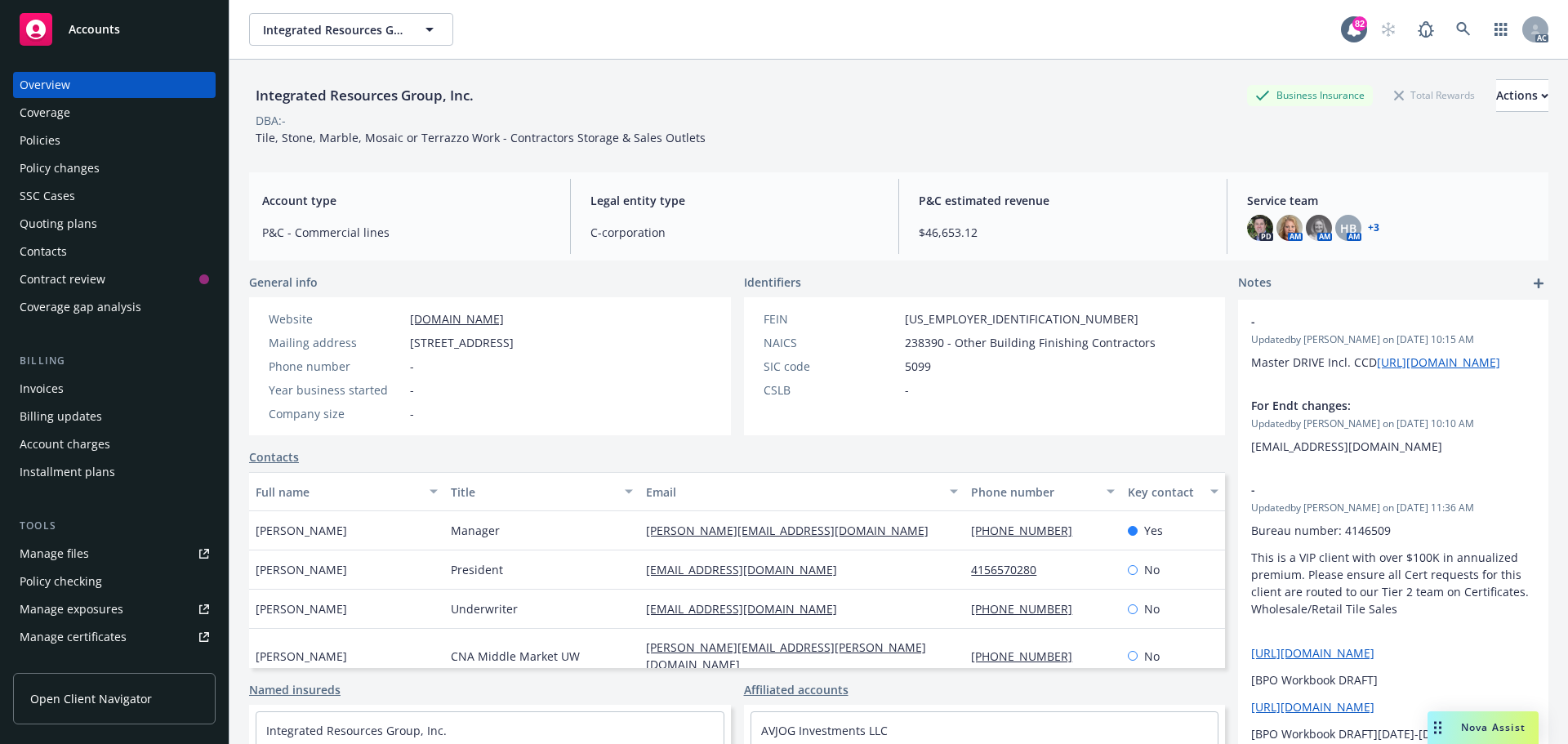
click at [84, 141] on div "Policies" at bounding box center [115, 141] width 190 height 26
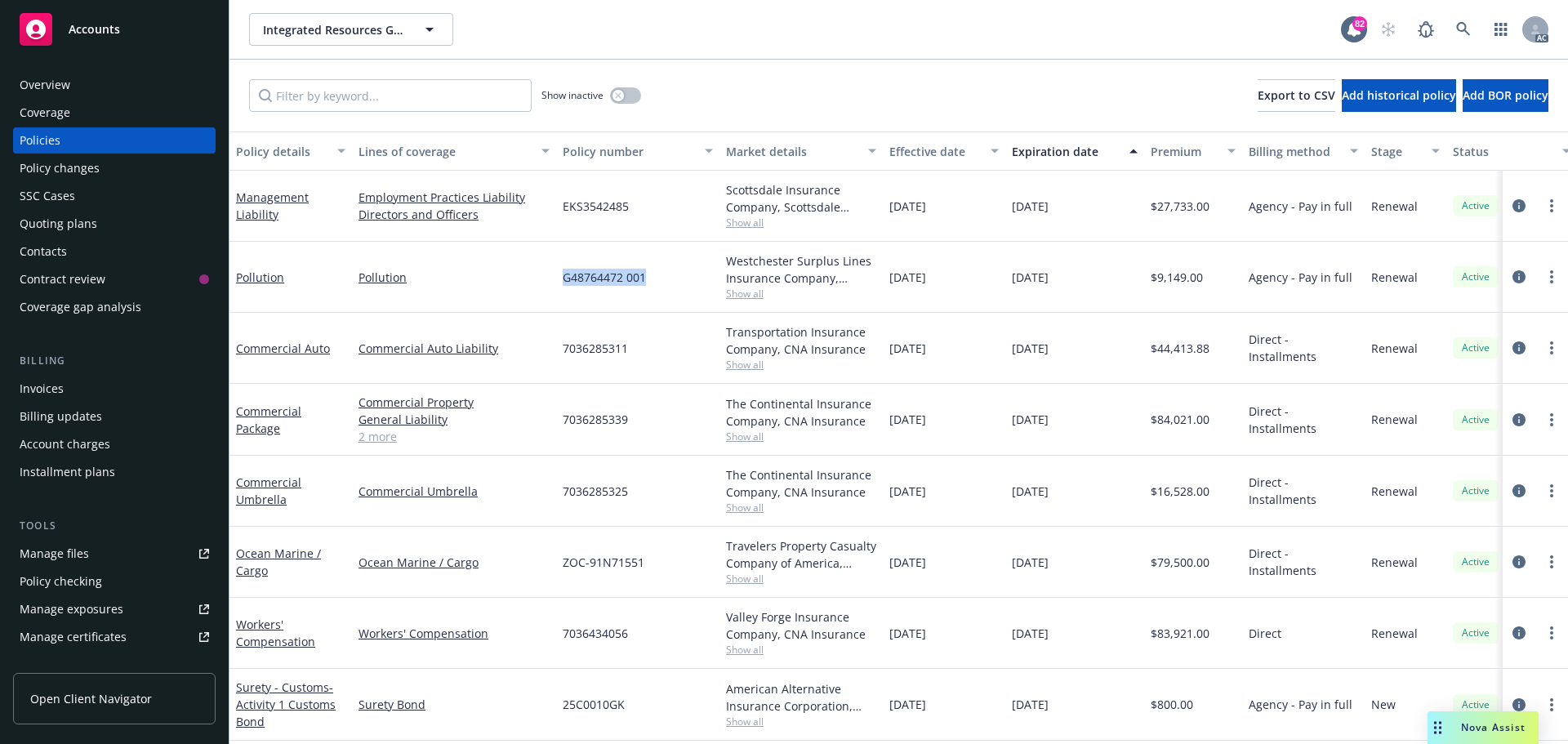
drag, startPoint x: 632, startPoint y: 277, endPoint x: 579, endPoint y: 272, distance: 53.2
click at [545, 272] on div "Pollution Pollution G48764472 001 Westchester Surplus Lines Insurance Company, …" at bounding box center [1017, 277] width 1576 height 71
copy div "G48764472 001"
click at [743, 284] on div "Westchester Surplus Lines Insurance Company, Chubb Group, Brown & Riding Insura…" at bounding box center [801, 270] width 150 height 34
click at [745, 293] on span "Show all" at bounding box center [801, 294] width 150 height 14
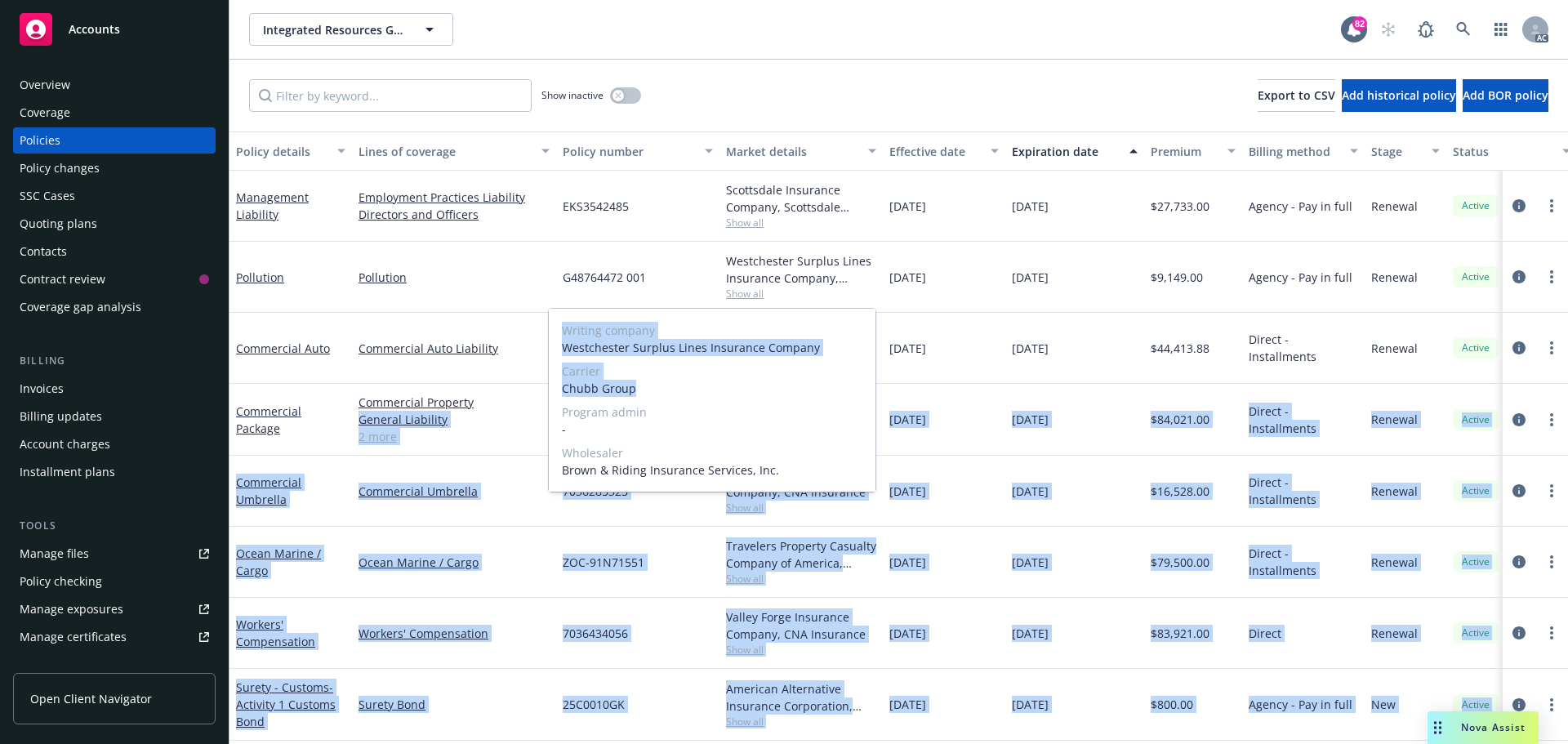
drag, startPoint x: 648, startPoint y: 391, endPoint x: 577, endPoint y: 391, distance: 71.0
click at [549, 391] on div "Writing company Westchester Surplus Lines Insurance Company Carrier Chubb Group…" at bounding box center [712, 400] width 327 height 183
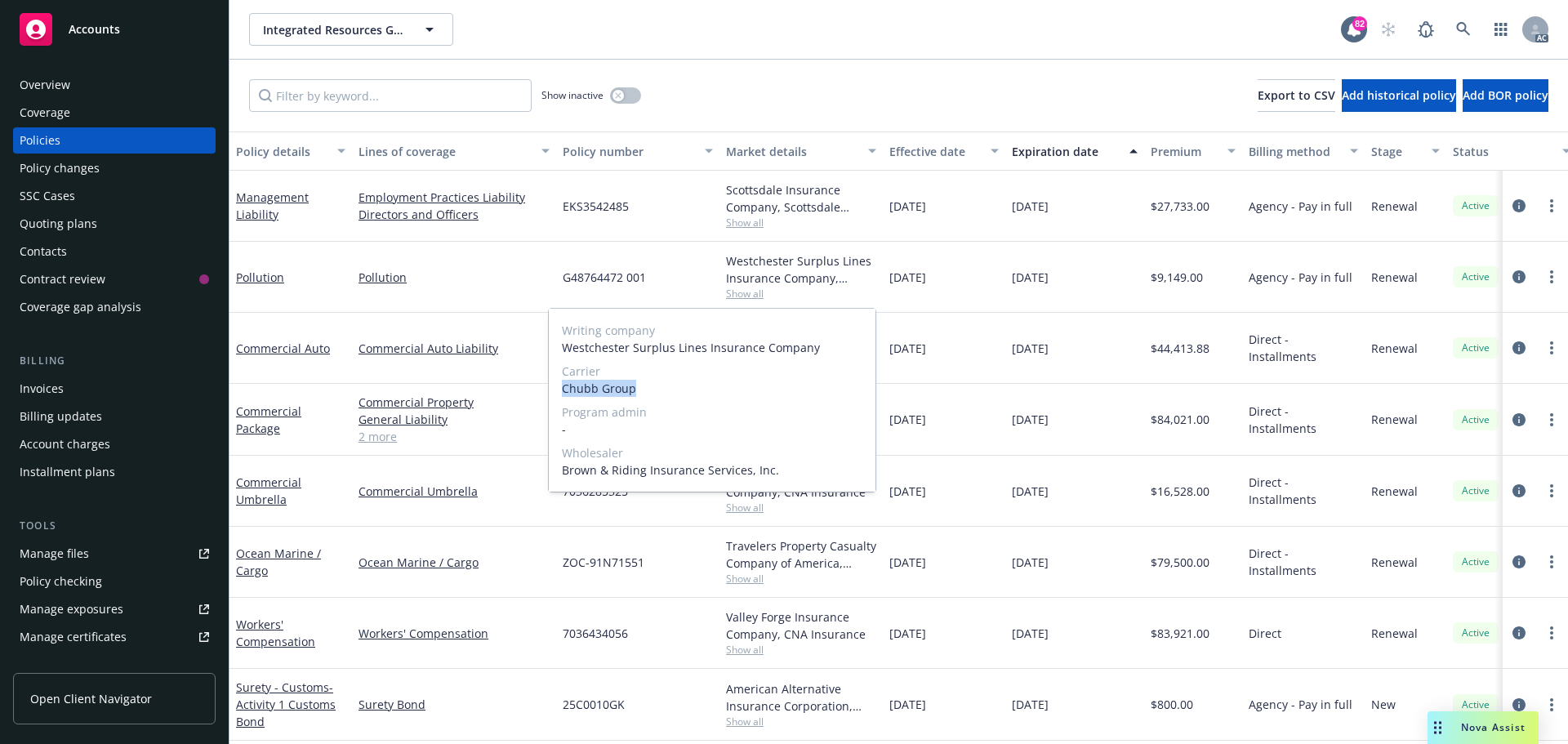
copy span "Chubb Group"
